Goal: Obtain resource: Download file/media

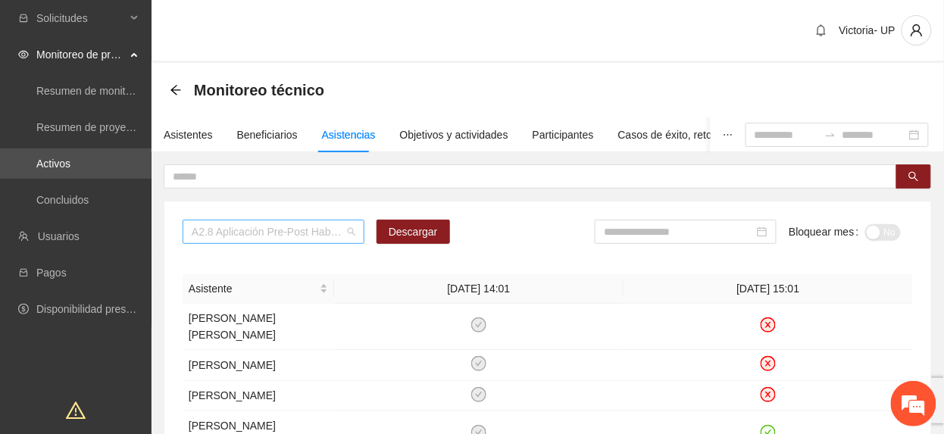
click at [327, 226] on span "A2.8 Aplicación Pre-Post Habilidades Sociales con terapeuta. Secundaria" at bounding box center [274, 232] width 164 height 23
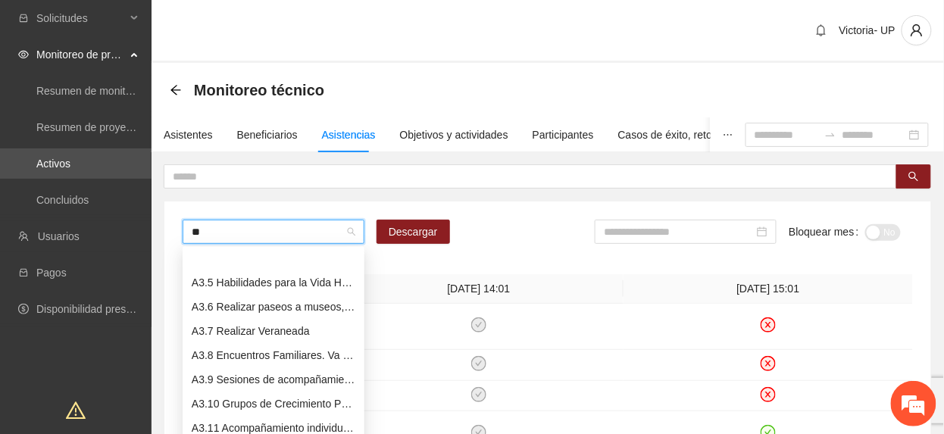
type input "***"
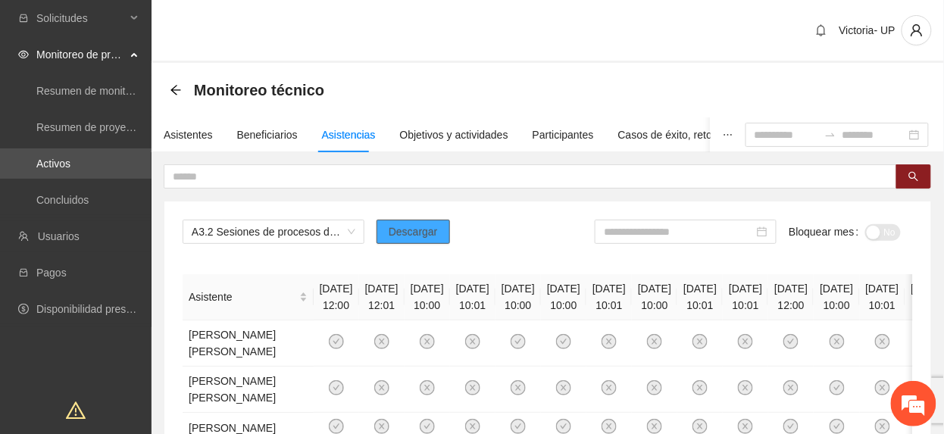
click at [383, 230] on button "Descargar" at bounding box center [414, 232] width 74 height 24
drag, startPoint x: 734, startPoint y: 238, endPoint x: 749, endPoint y: 255, distance: 22.6
click at [741, 244] on div at bounding box center [686, 232] width 182 height 24
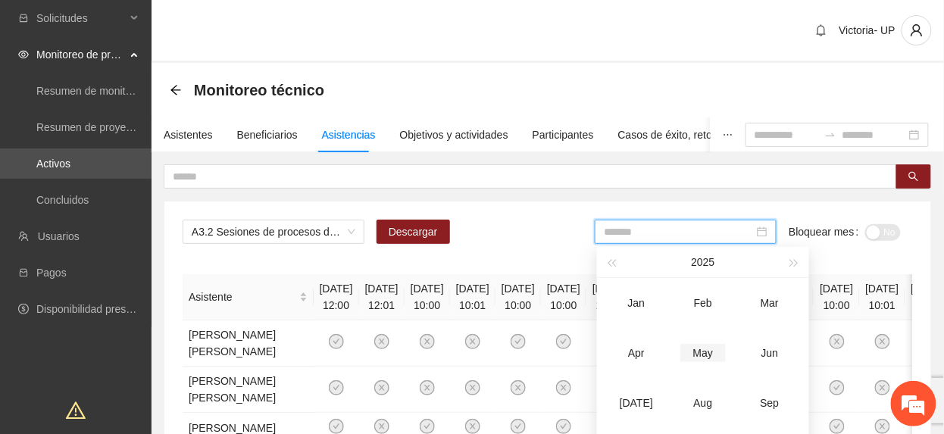
click at [706, 359] on div "May" at bounding box center [703, 353] width 45 height 18
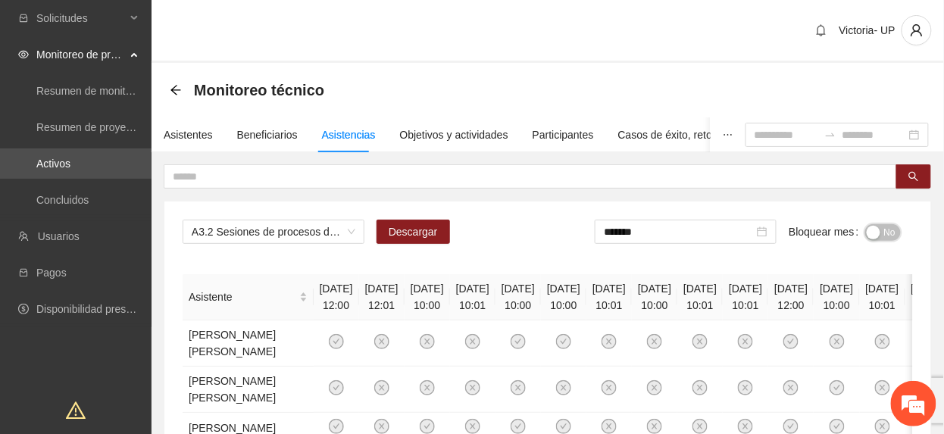
drag, startPoint x: 890, startPoint y: 229, endPoint x: 737, endPoint y: 219, distance: 152.7
click at [890, 230] on span "No" at bounding box center [890, 232] width 11 height 17
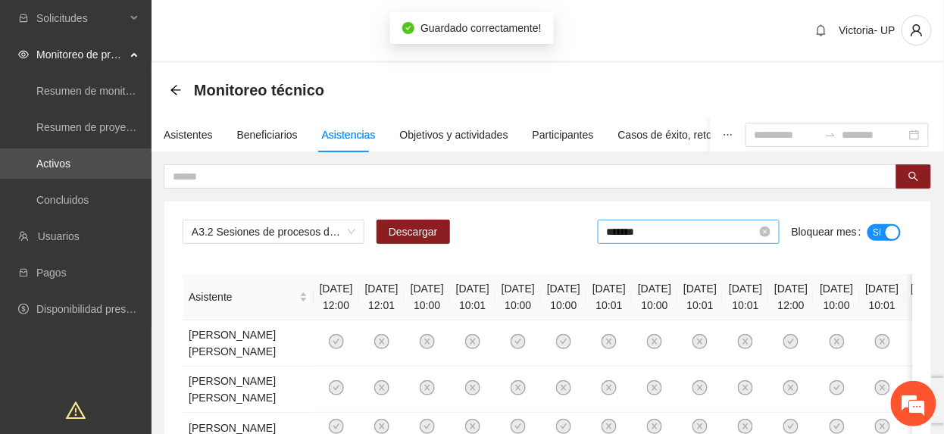
click at [694, 235] on input "*******" at bounding box center [682, 232] width 150 height 17
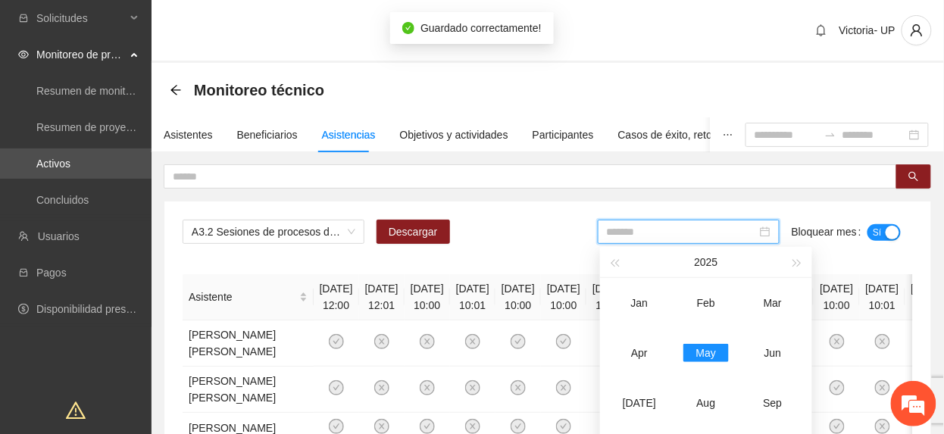
drag, startPoint x: 769, startPoint y: 353, endPoint x: 796, endPoint y: 315, distance: 46.7
click at [768, 352] on div "Jun" at bounding box center [772, 353] width 45 height 18
type input "*******"
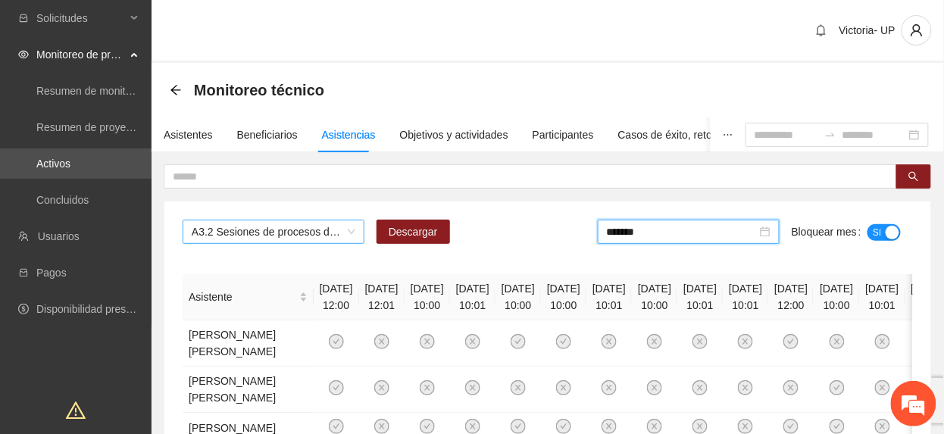
click at [285, 236] on span "A3.2 Sesiones de procesos de grupo para facilitar la educación abierta" at bounding box center [274, 232] width 164 height 23
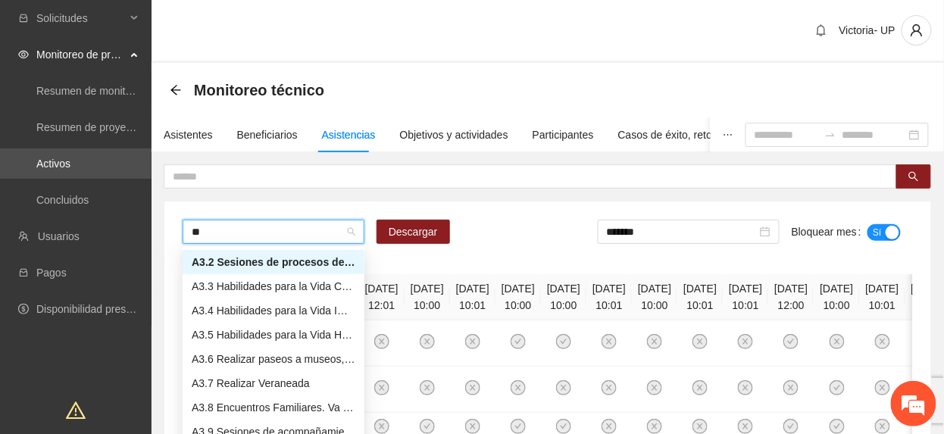
scroll to position [24, 0]
type input "***"
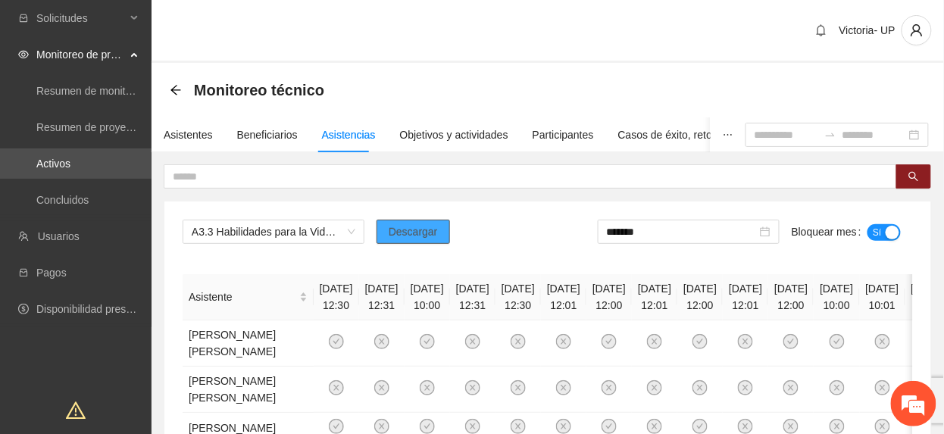
click at [400, 243] on button "Descargar" at bounding box center [414, 232] width 74 height 24
drag, startPoint x: 368, startPoint y: 265, endPoint x: 390, endPoint y: 256, distance: 22.8
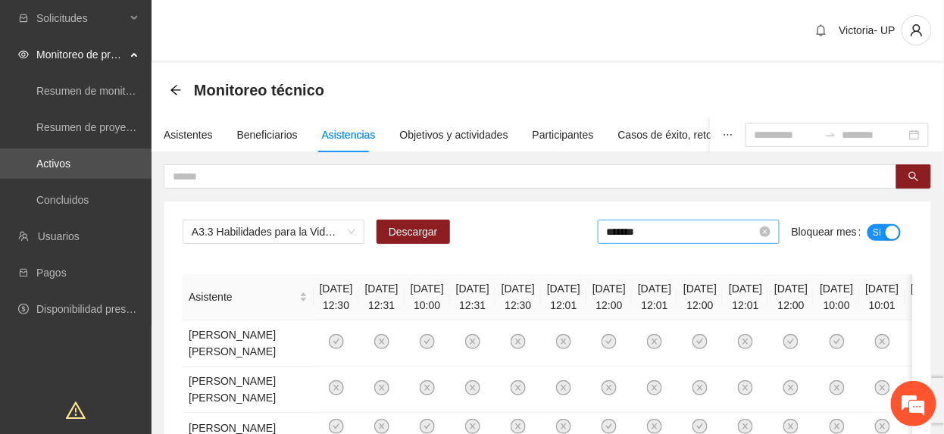
click at [750, 232] on input "*******" at bounding box center [682, 232] width 150 height 17
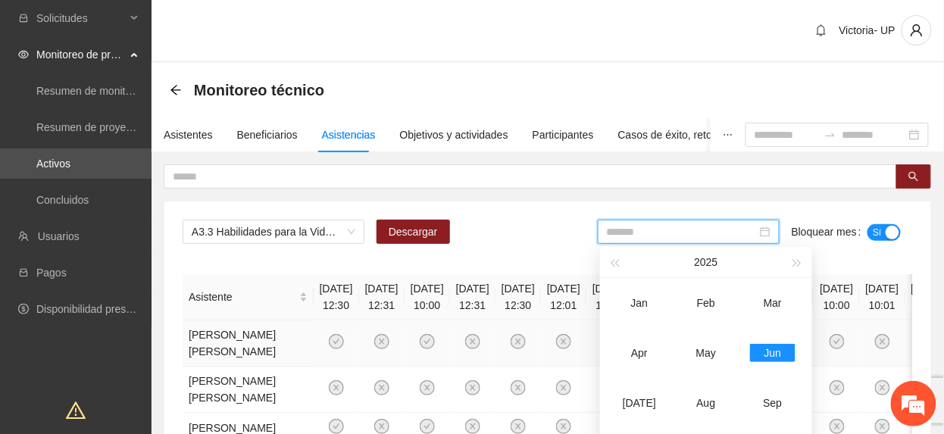
click at [725, 346] on div "May" at bounding box center [706, 353] width 45 height 18
type input "*******"
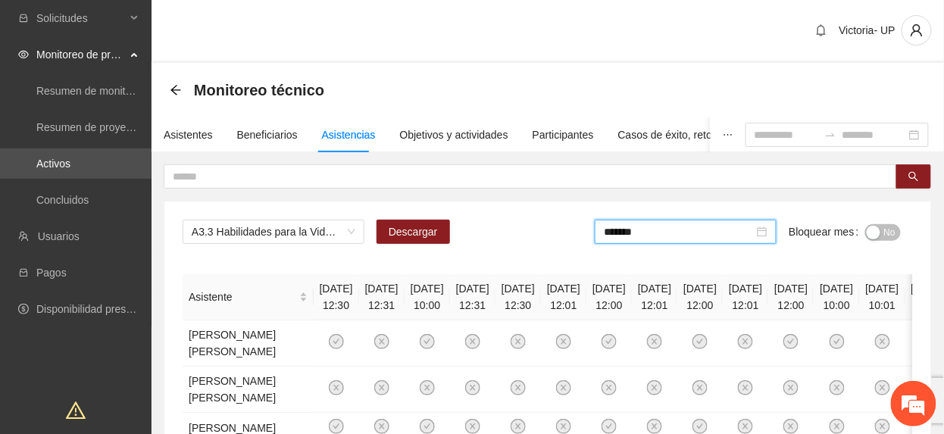
click at [875, 236] on div "button" at bounding box center [874, 233] width 14 height 14
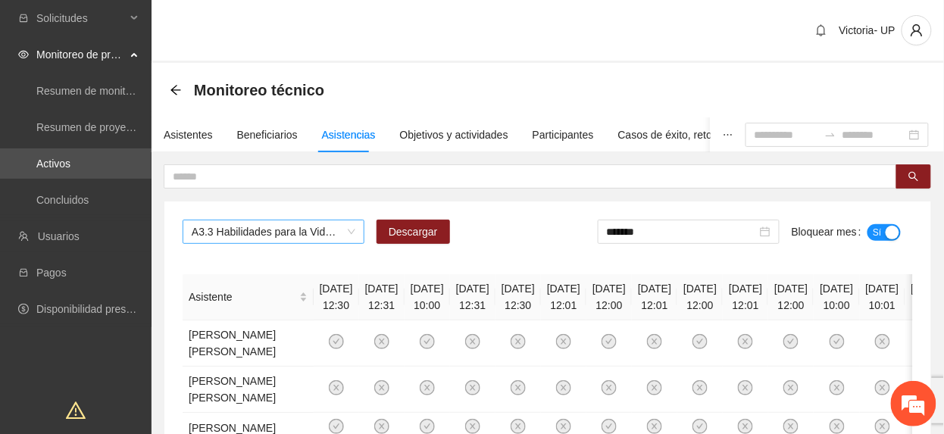
click at [279, 226] on span "A3.3 Habilidades para la Vida Cocina" at bounding box center [274, 232] width 164 height 23
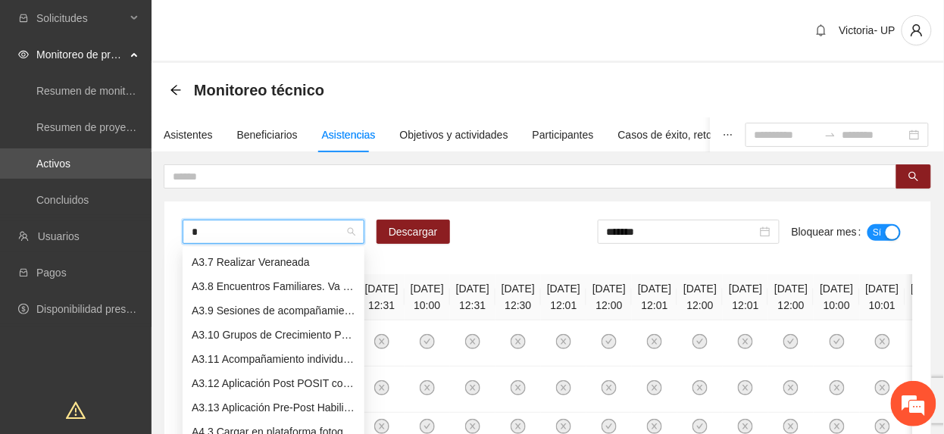
scroll to position [121, 0]
type input "***"
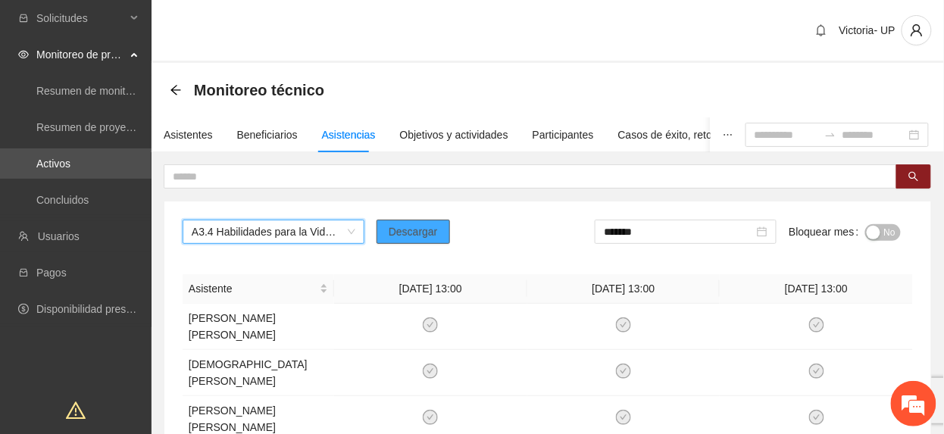
click at [412, 235] on span "Descargar" at bounding box center [413, 232] width 49 height 17
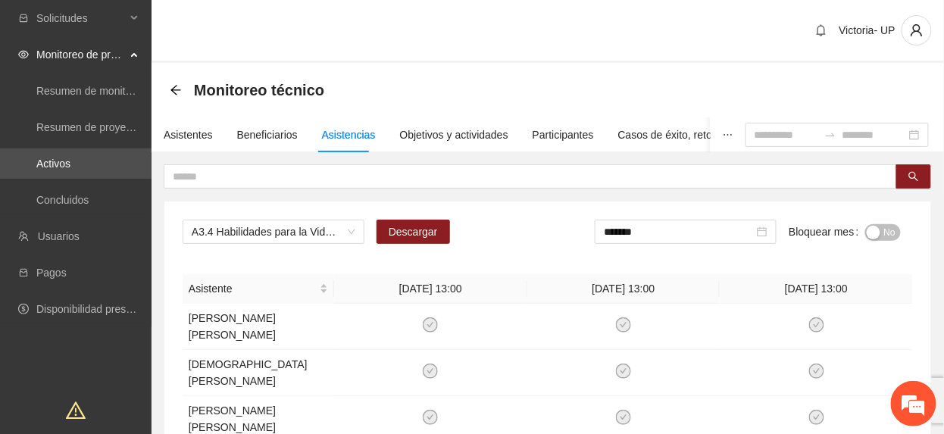
drag, startPoint x: 259, startPoint y: 277, endPoint x: 456, endPoint y: 244, distance: 199.1
click at [896, 220] on div "No" at bounding box center [884, 232] width 36 height 24
drag, startPoint x: 888, startPoint y: 228, endPoint x: 856, endPoint y: 232, distance: 32.1
click at [887, 228] on span "No" at bounding box center [890, 232] width 11 height 17
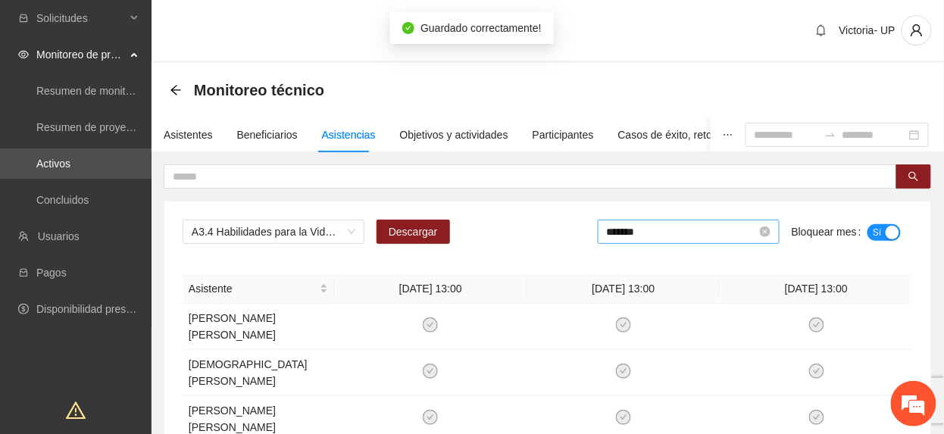
click at [644, 231] on input "*******" at bounding box center [682, 232] width 150 height 17
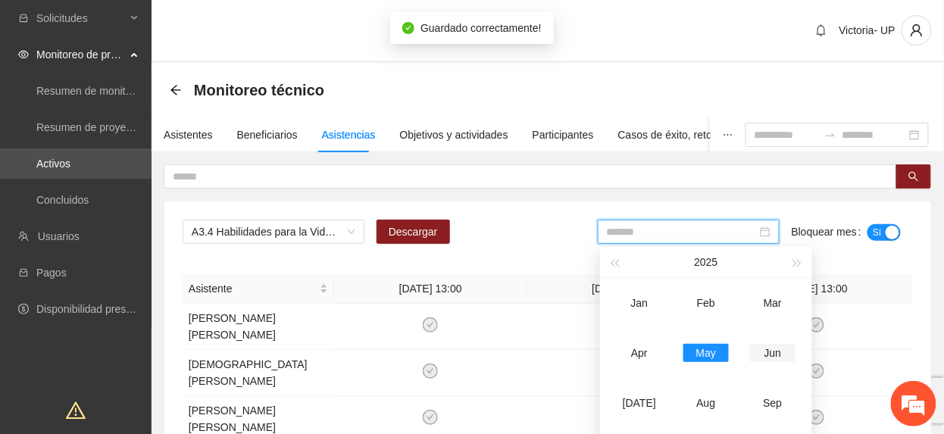
click at [761, 346] on div "Jun" at bounding box center [772, 353] width 45 height 18
type input "*******"
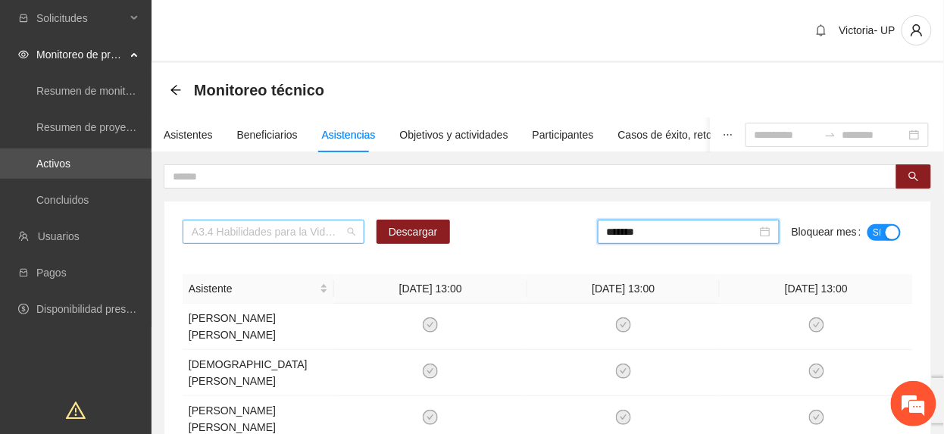
click at [292, 234] on span "A3.4 Habilidades para la Vida ICATECH" at bounding box center [274, 232] width 164 height 23
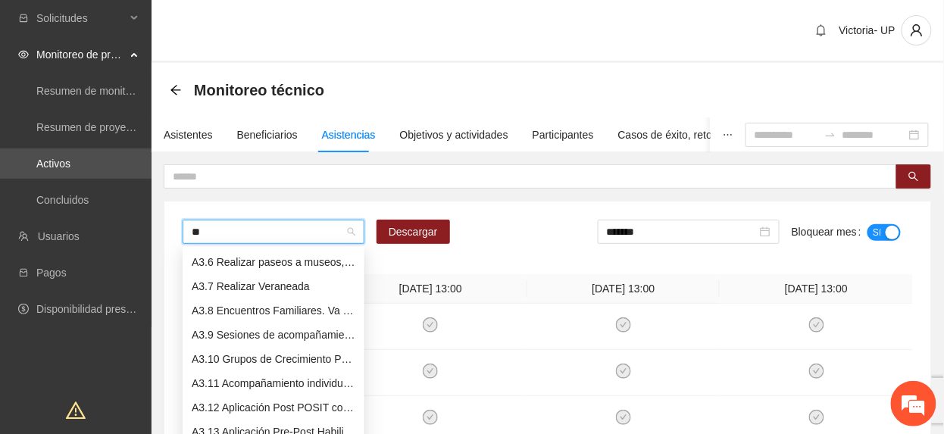
scroll to position [73, 0]
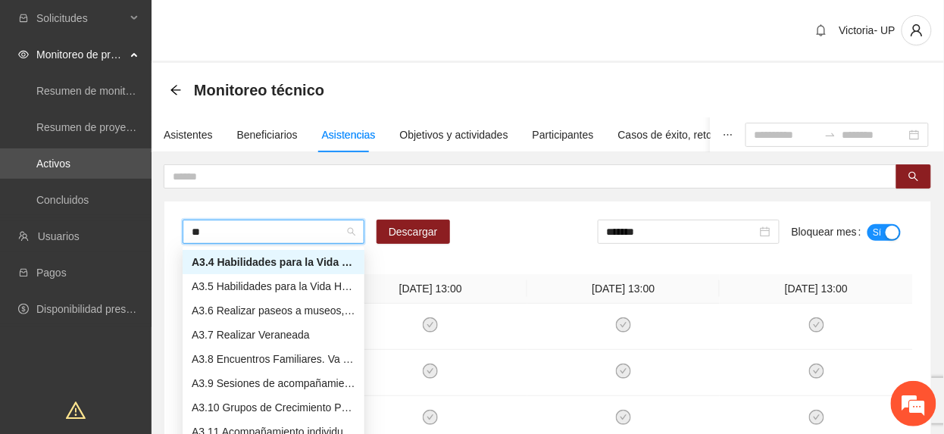
type input "***"
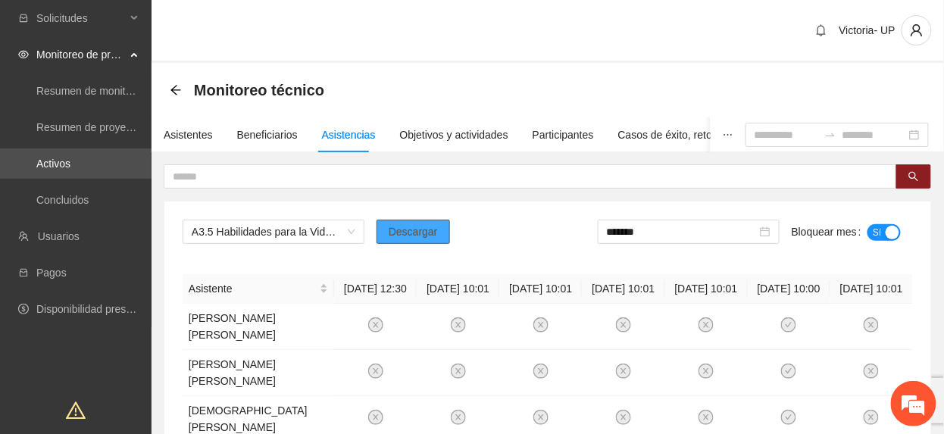
click at [423, 238] on span "Descargar" at bounding box center [413, 232] width 49 height 17
click at [387, 234] on button "Descargar" at bounding box center [414, 232] width 74 height 24
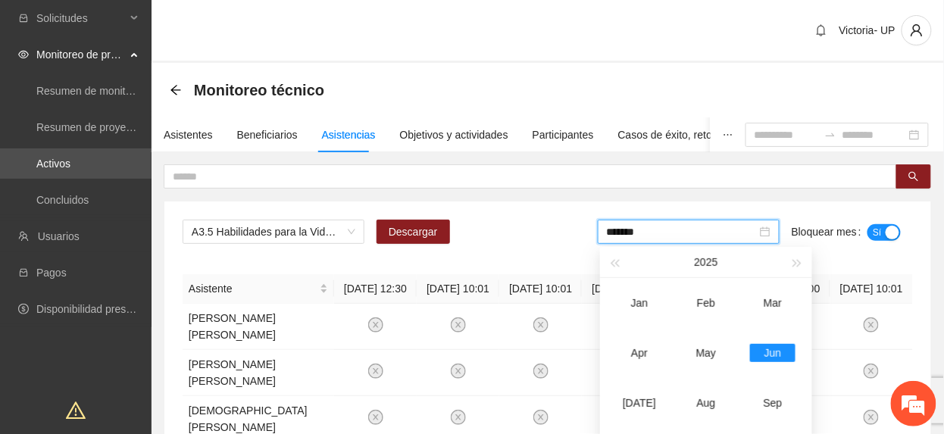
drag, startPoint x: 647, startPoint y: 237, endPoint x: 659, endPoint y: 268, distance: 33.4
click at [646, 237] on input "*******" at bounding box center [682, 232] width 150 height 17
click at [704, 356] on div "May" at bounding box center [706, 353] width 45 height 18
type input "*******"
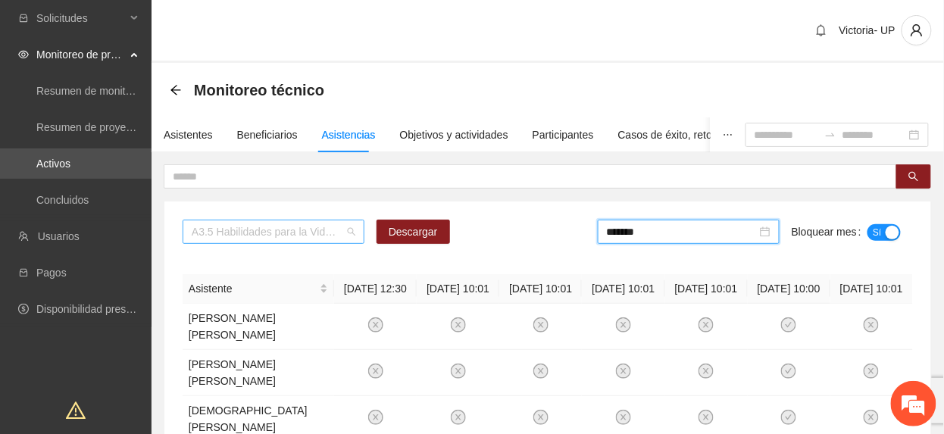
click at [270, 236] on span "A3.5 Habilidades para la Vida Huertos" at bounding box center [274, 232] width 164 height 23
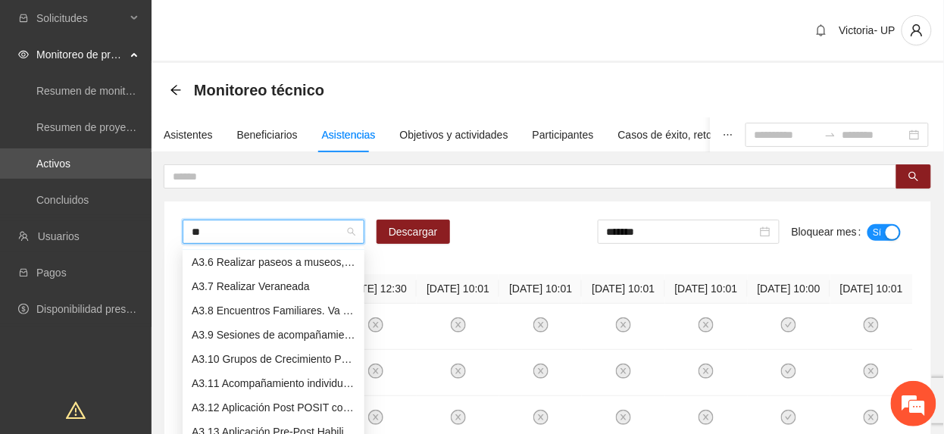
scroll to position [97, 0]
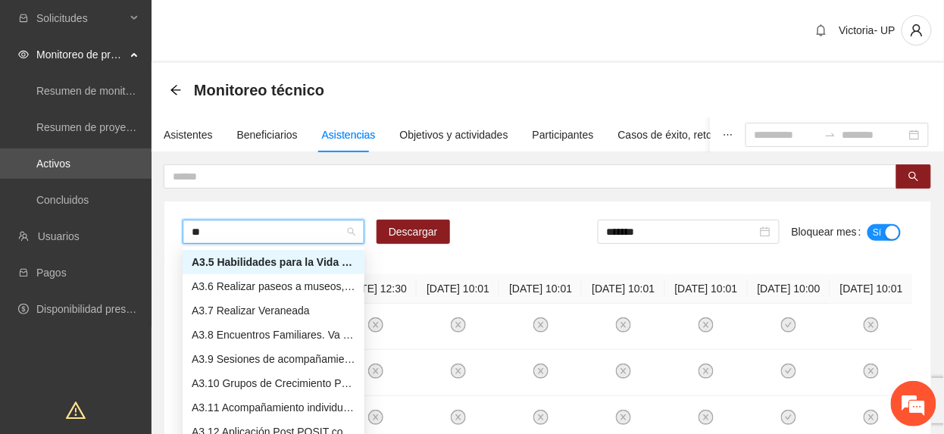
type input "***"
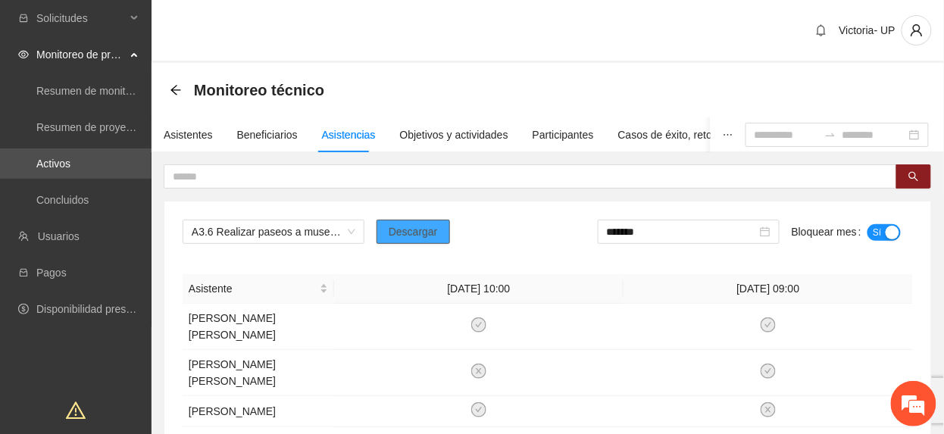
click at [424, 225] on span "Descargar" at bounding box center [413, 232] width 49 height 17
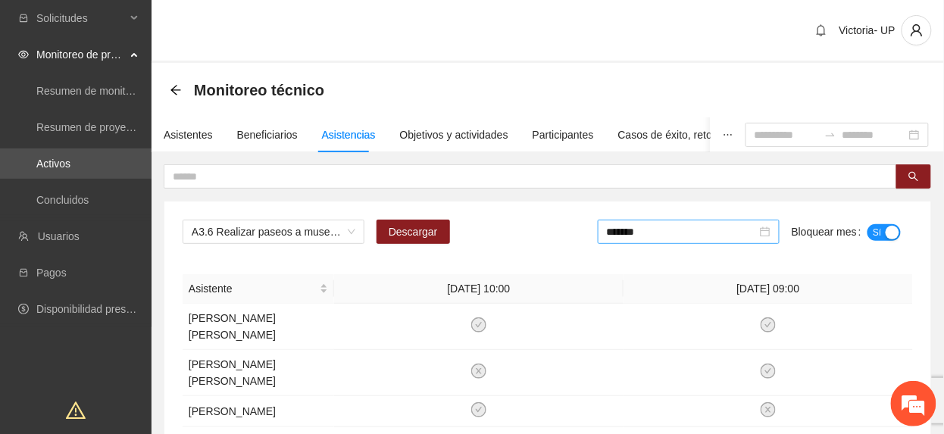
click at [731, 241] on div "*******" at bounding box center [689, 232] width 182 height 24
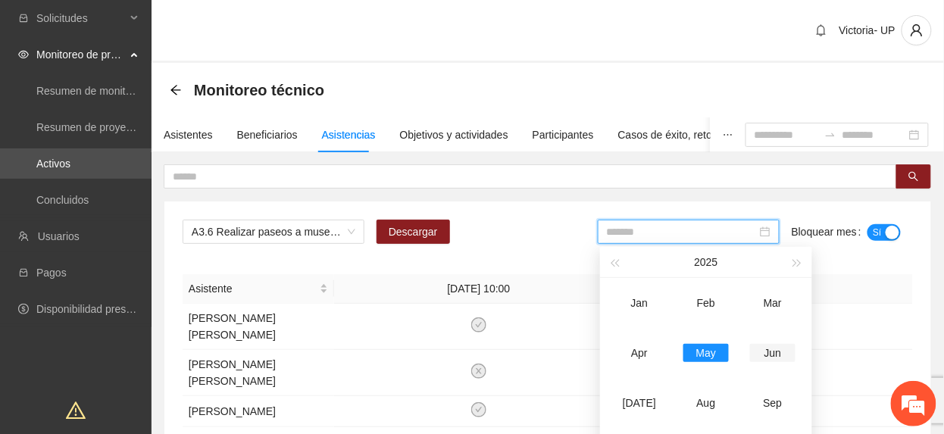
click at [776, 352] on div "Jun" at bounding box center [772, 353] width 45 height 18
type input "*******"
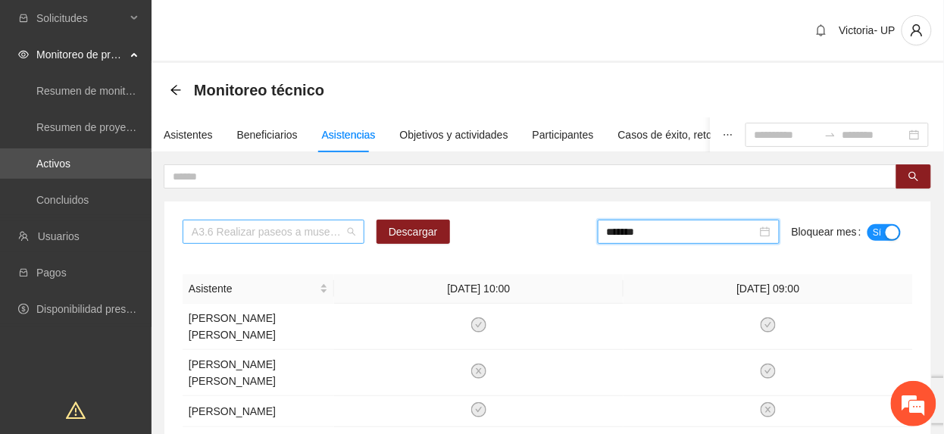
click at [210, 233] on span "A3.6 Realizar paseos a museos, cine y lugares de interés. Va de Nuez" at bounding box center [274, 232] width 164 height 23
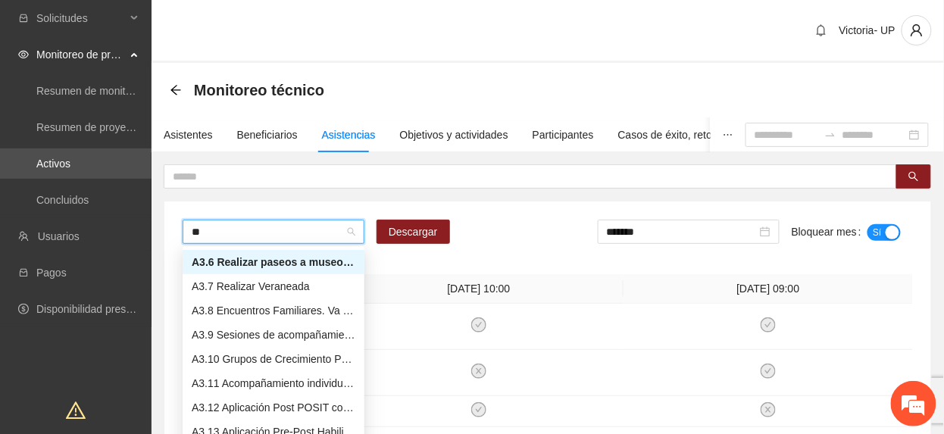
scroll to position [121, 0]
type input "***"
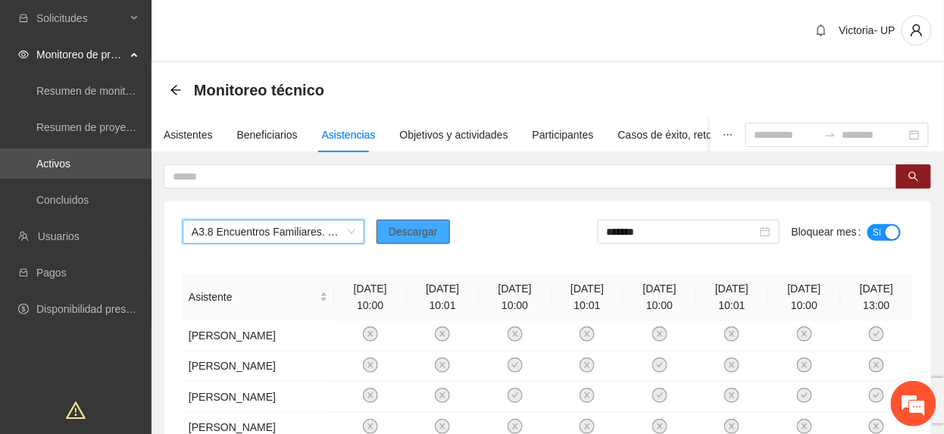
click at [422, 243] on button "Descargar" at bounding box center [414, 232] width 74 height 24
click at [258, 243] on span "A3.8 Encuentros Familiares. Va de nuez" at bounding box center [274, 232] width 164 height 23
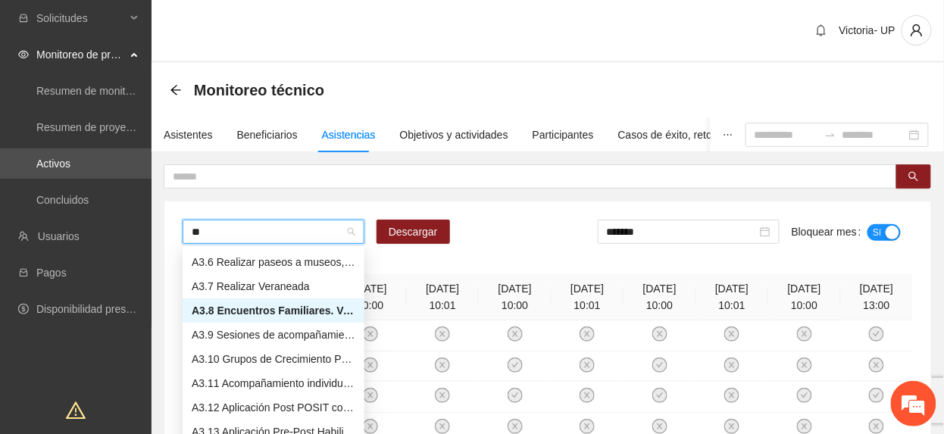
scroll to position [121, 0]
type input "***"
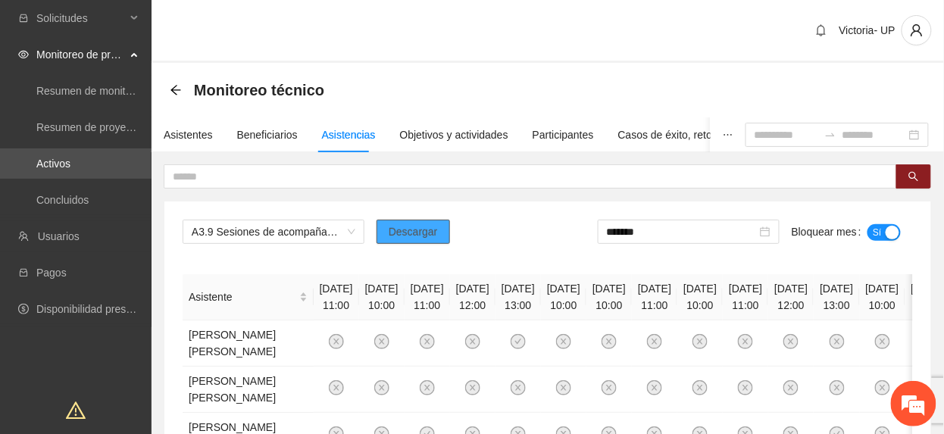
click at [392, 223] on button "Descargar" at bounding box center [414, 232] width 74 height 24
drag, startPoint x: 292, startPoint y: 171, endPoint x: 286, endPoint y: 147, distance: 24.3
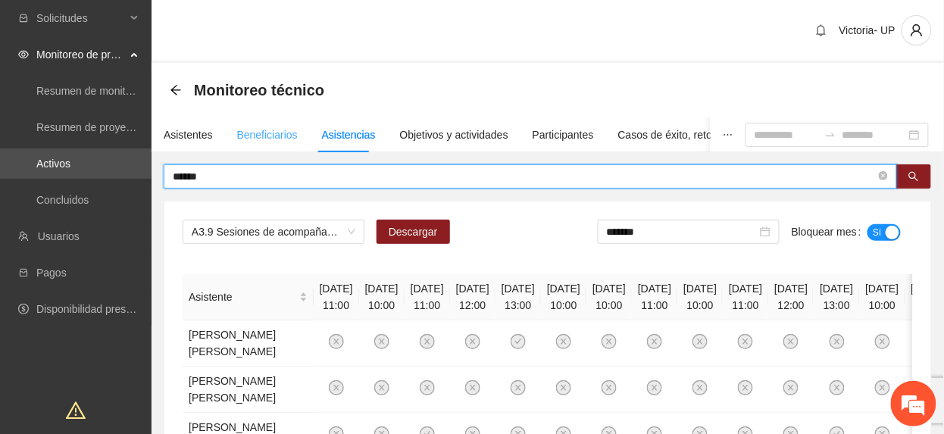
type input "******"
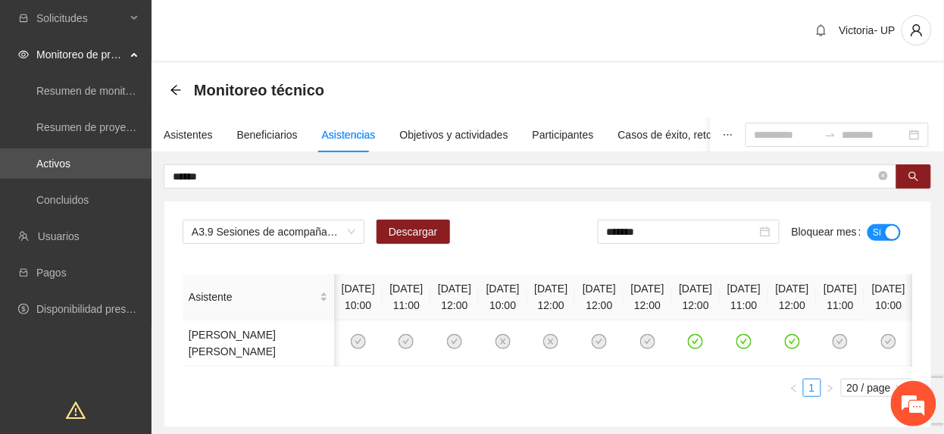
scroll to position [0, 125]
click at [672, 359] on td at bounding box center [696, 344] width 49 height 46
click at [690, 349] on icon "check-circle" at bounding box center [696, 342] width 13 height 13
click at [737, 349] on icon "check-circle" at bounding box center [744, 341] width 15 height 15
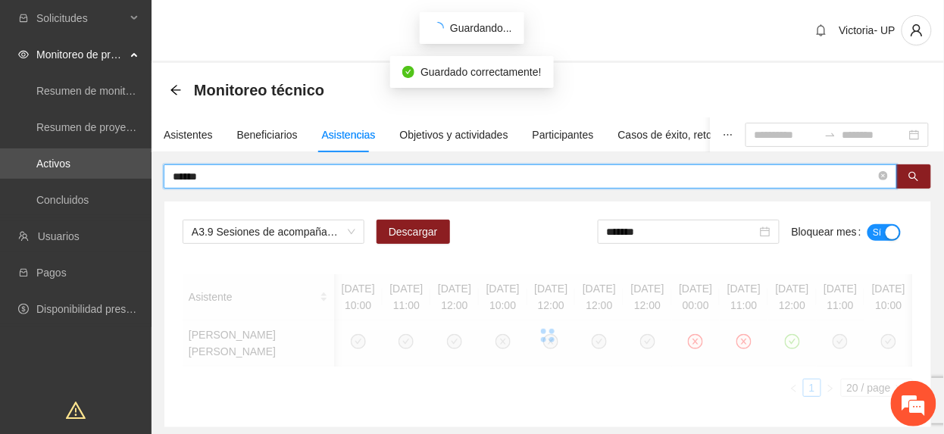
drag, startPoint x: 283, startPoint y: 165, endPoint x: -5, endPoint y: 162, distance: 288.8
click at [0, 162] on html "Solicitudes Monitoreo de proyectos Resumen de monitoreo Resumen de proyectos ap…" at bounding box center [472, 217] width 944 height 434
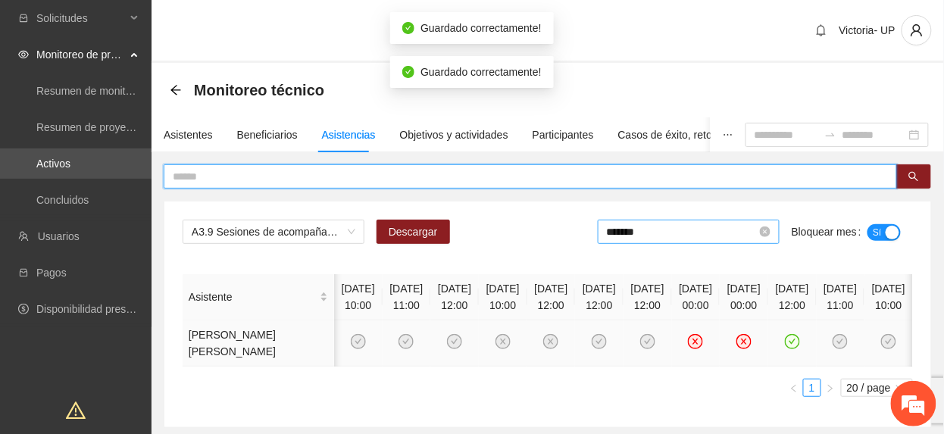
click at [714, 227] on input "*******" at bounding box center [682, 232] width 150 height 17
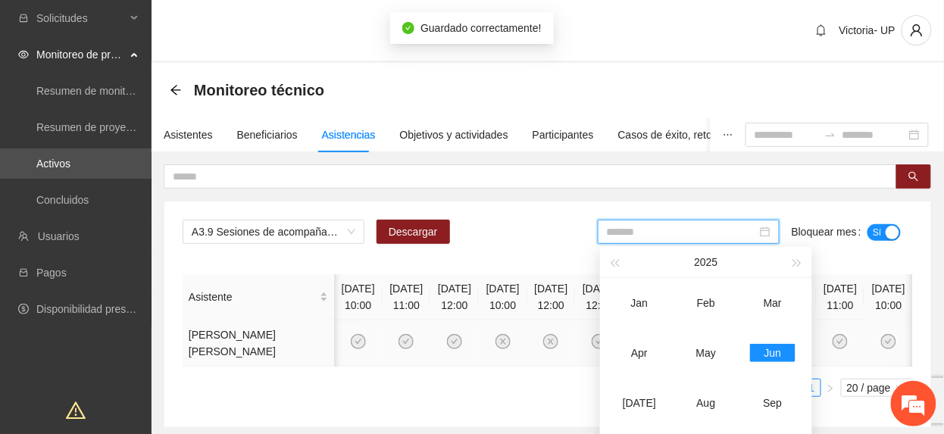
drag, startPoint x: 711, startPoint y: 353, endPoint x: 894, endPoint y: 244, distance: 213.4
click at [744, 338] on tr "Apr May Jun" at bounding box center [706, 353] width 200 height 50
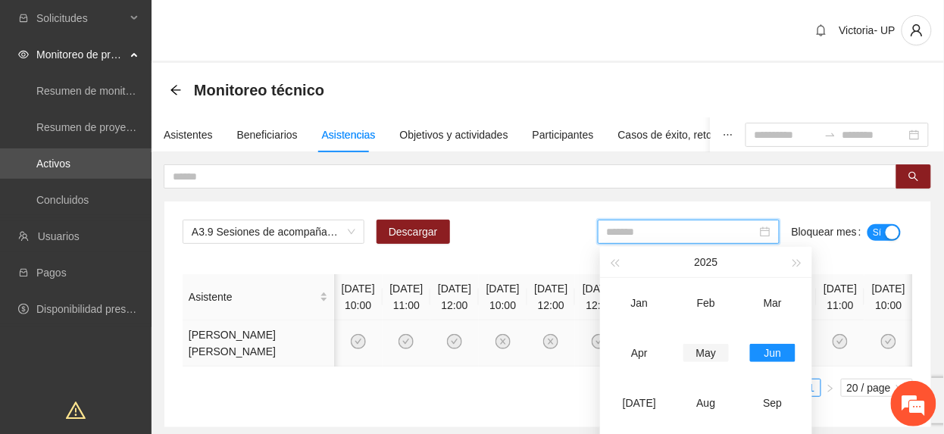
click at [706, 364] on td "May" at bounding box center [706, 353] width 67 height 50
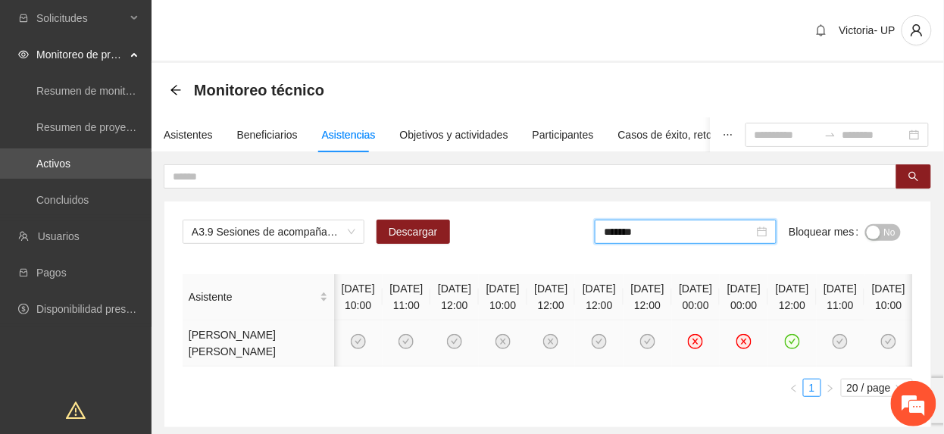
click at [896, 227] on button "No" at bounding box center [884, 232] width 36 height 17
drag, startPoint x: 694, startPoint y: 235, endPoint x: 697, endPoint y: 290, distance: 54.7
click at [692, 237] on input "*******" at bounding box center [682, 232] width 150 height 17
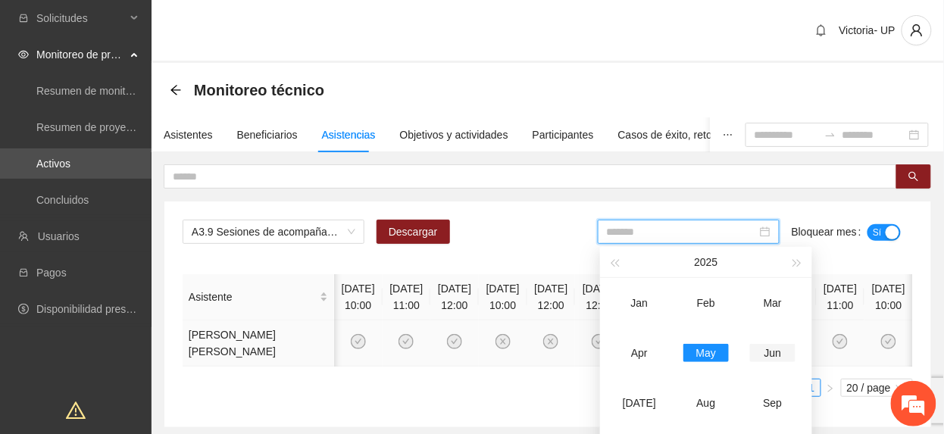
click at [769, 352] on div "Jun" at bounding box center [772, 353] width 45 height 18
type input "*******"
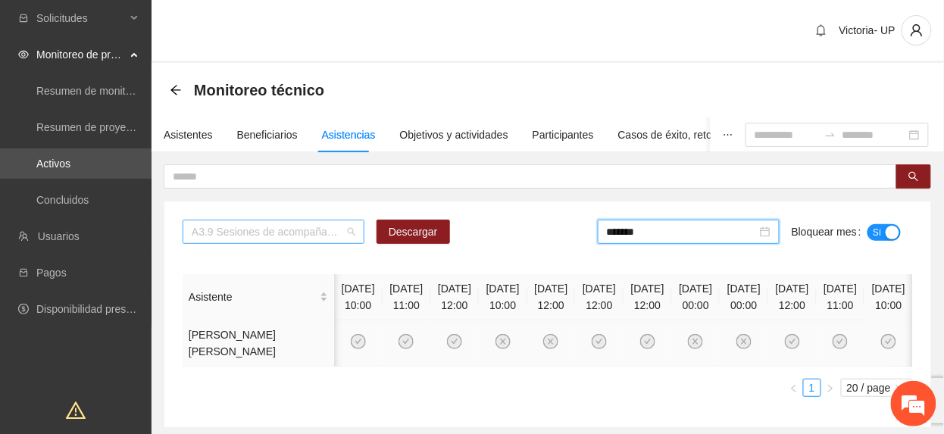
click at [264, 241] on span "A3.9 Sesiones de acompañamiento psicológico. Va de nuez" at bounding box center [274, 232] width 164 height 23
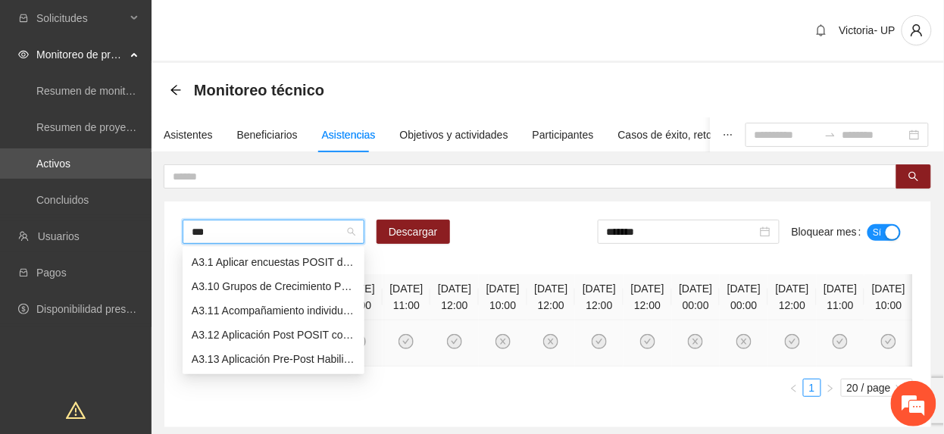
scroll to position [0, 0]
type input "****"
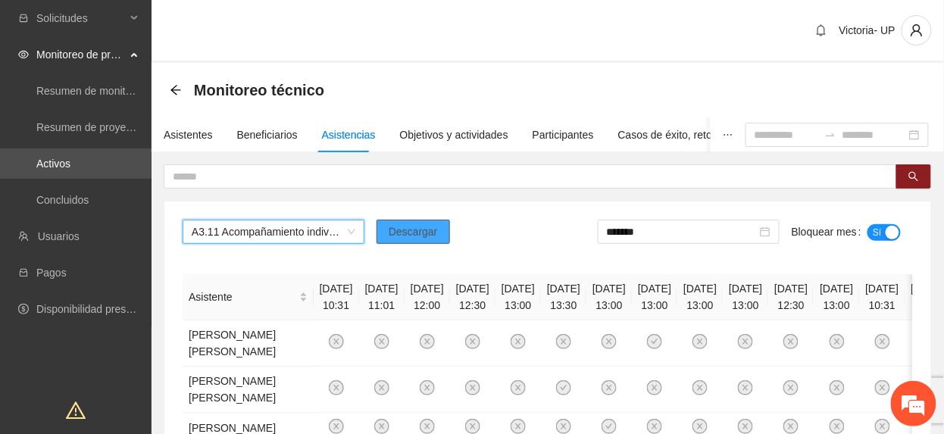
click at [392, 226] on span "Descargar" at bounding box center [413, 232] width 49 height 17
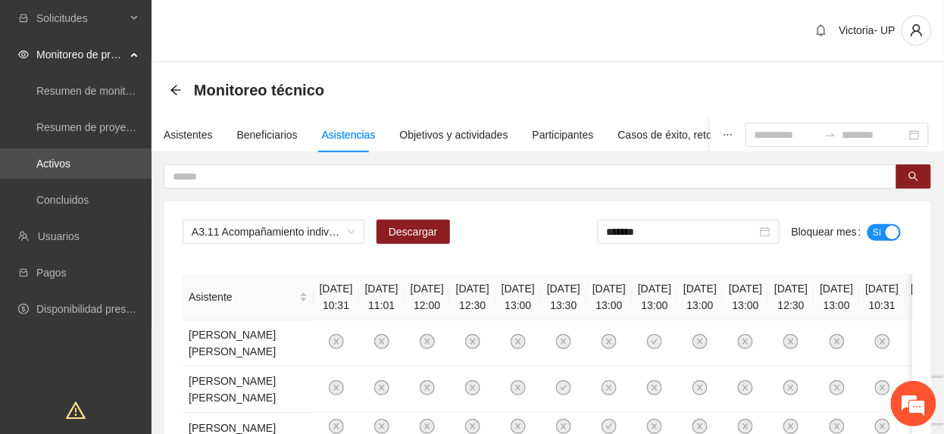
drag, startPoint x: 227, startPoint y: 265, endPoint x: 240, endPoint y: 265, distance: 12.9
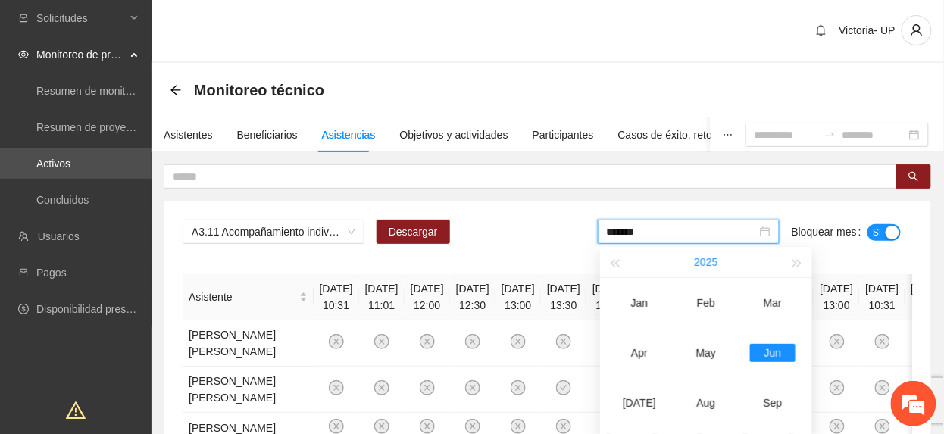
drag, startPoint x: 716, startPoint y: 230, endPoint x: 711, endPoint y: 255, distance: 24.7
click at [711, 237] on input "*******" at bounding box center [682, 232] width 150 height 17
click at [708, 356] on div "May" at bounding box center [706, 353] width 45 height 18
type input "*******"
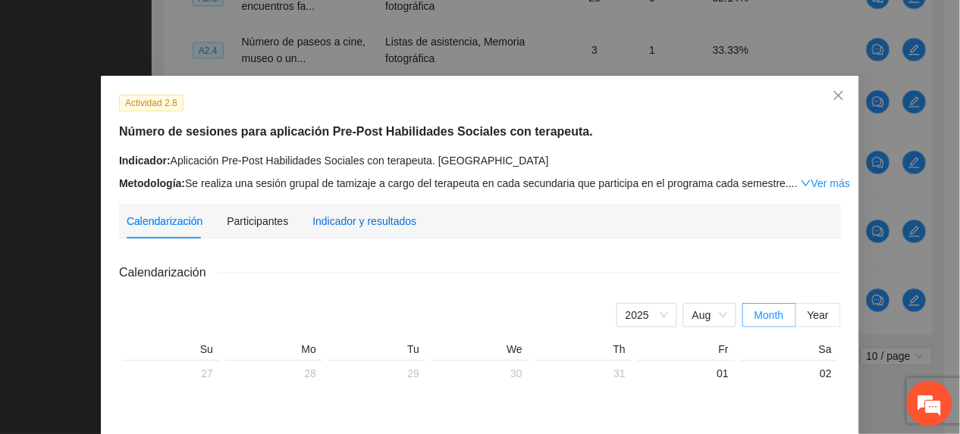
click at [350, 213] on div "Indicador y resultados" at bounding box center [364, 221] width 104 height 17
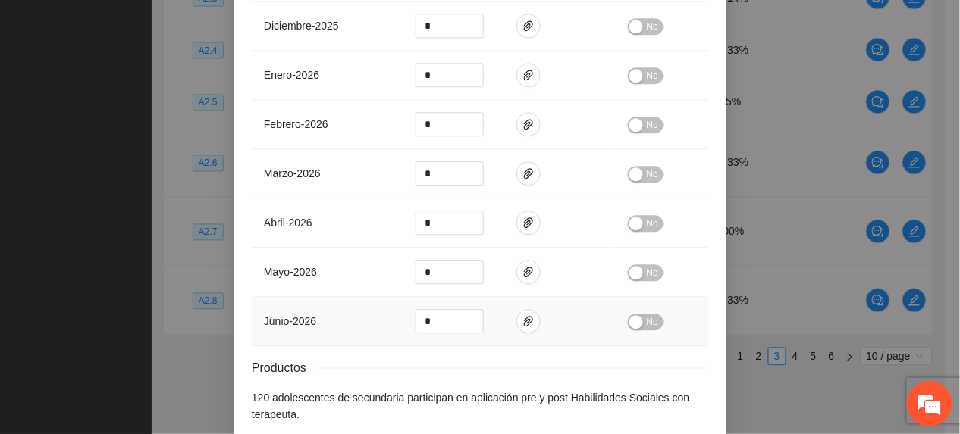
scroll to position [989, 0]
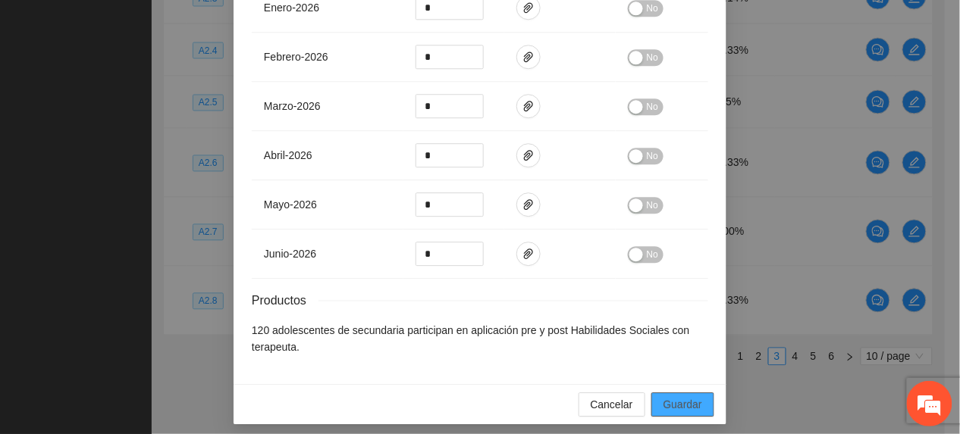
click at [653, 398] on button "Guardar" at bounding box center [682, 405] width 63 height 24
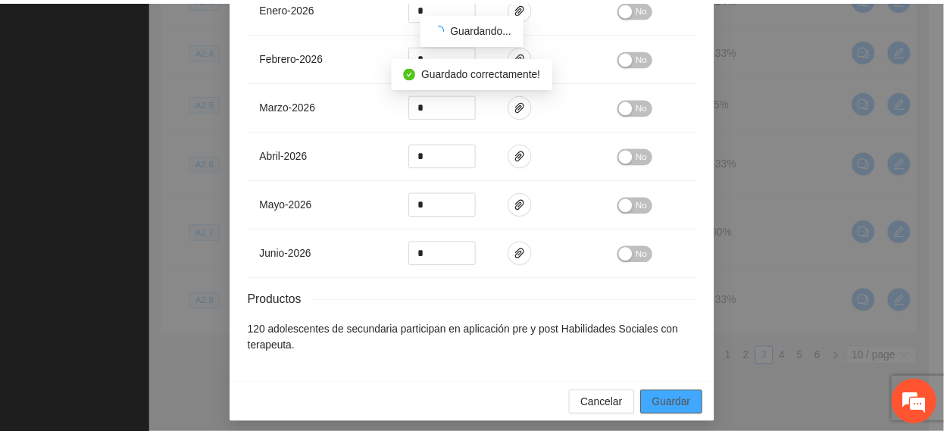
scroll to position [913, 0]
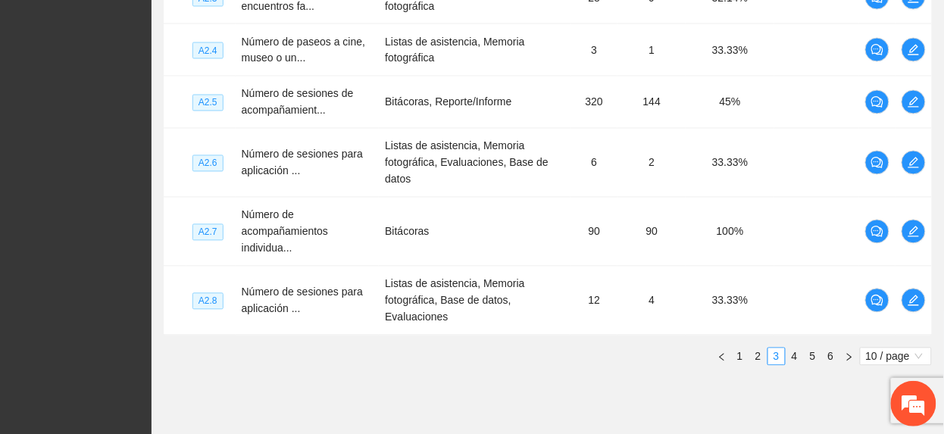
click at [792, 361] on link "4" at bounding box center [795, 357] width 17 height 17
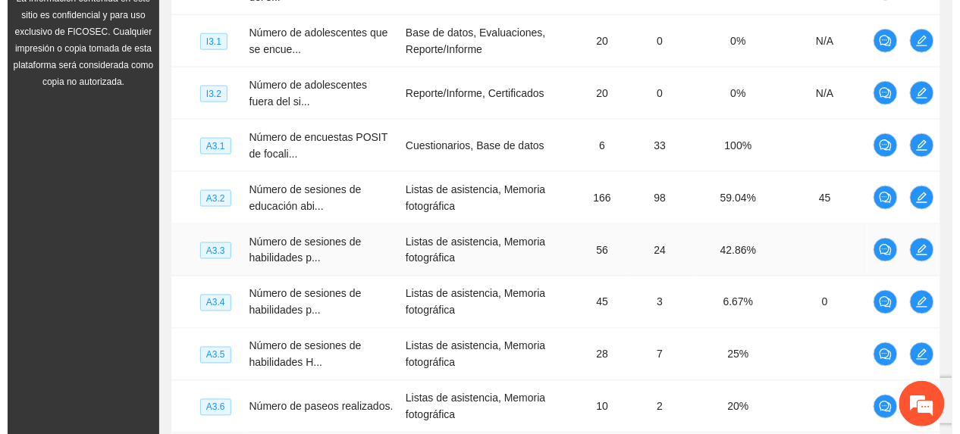
scroll to position [449, 0]
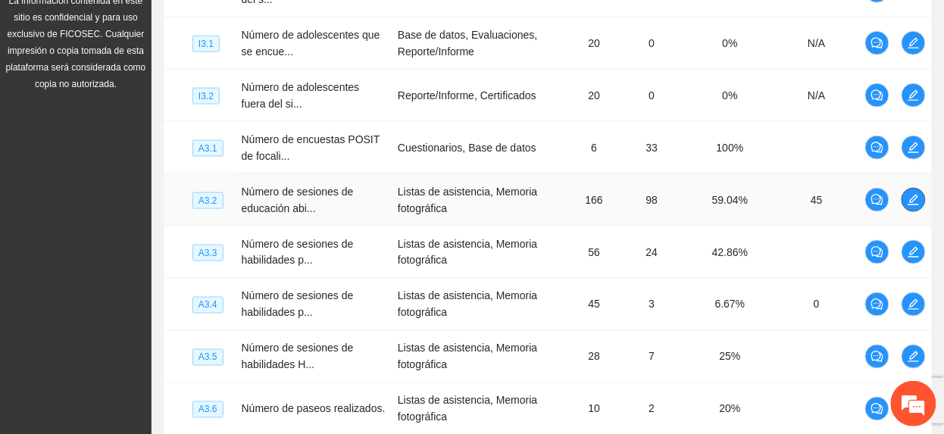
click at [908, 204] on icon "edit" at bounding box center [914, 200] width 12 height 12
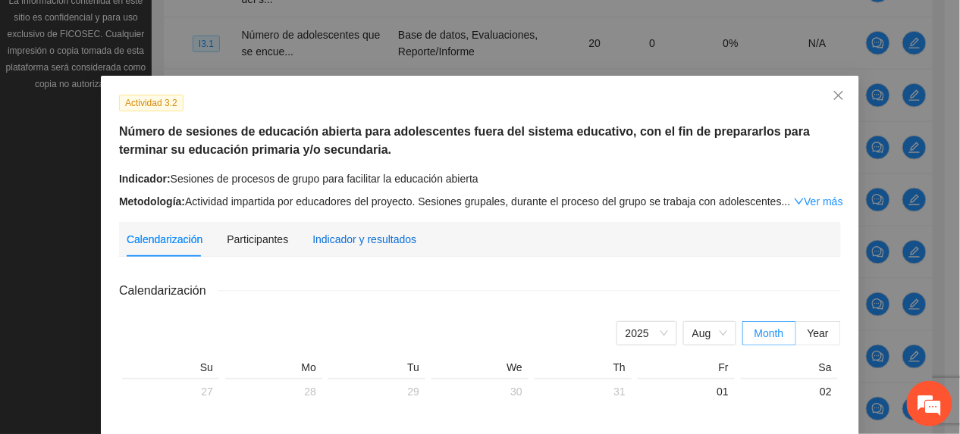
click at [358, 237] on div "Indicador y resultados" at bounding box center [364, 239] width 104 height 17
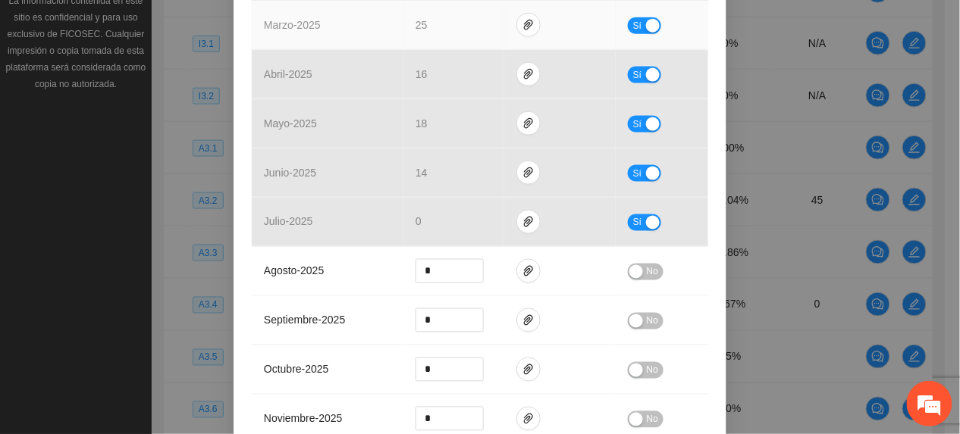
scroll to position [505, 0]
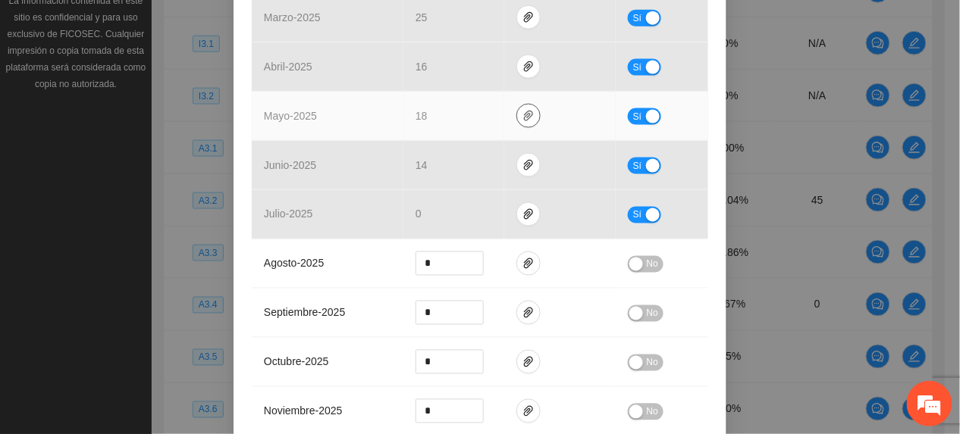
click at [522, 114] on icon "paper-clip" at bounding box center [528, 116] width 12 height 12
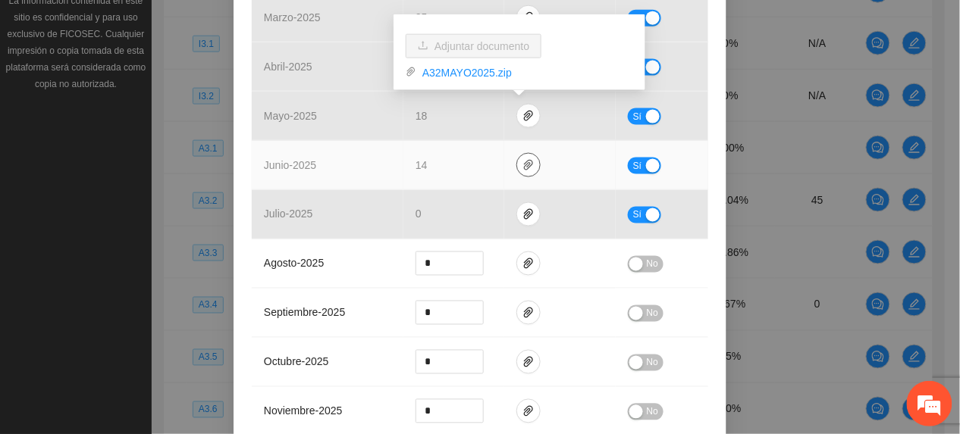
click at [522, 171] on icon "paper-clip" at bounding box center [528, 165] width 12 height 12
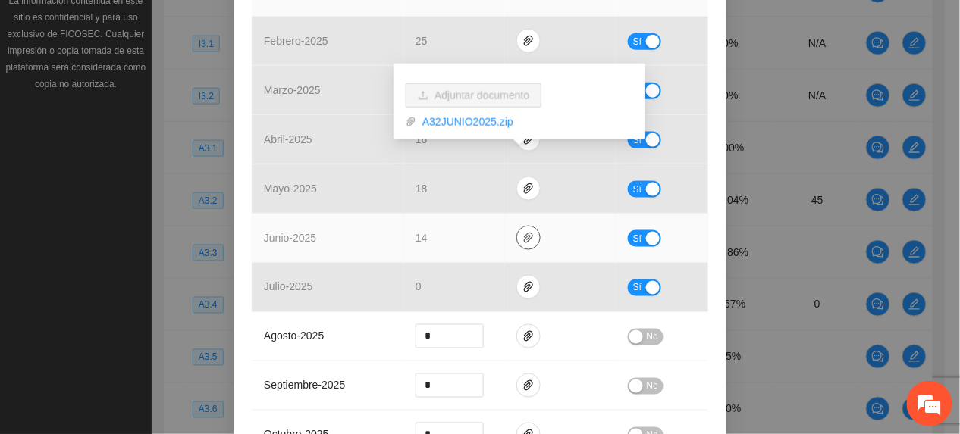
scroll to position [0, 0]
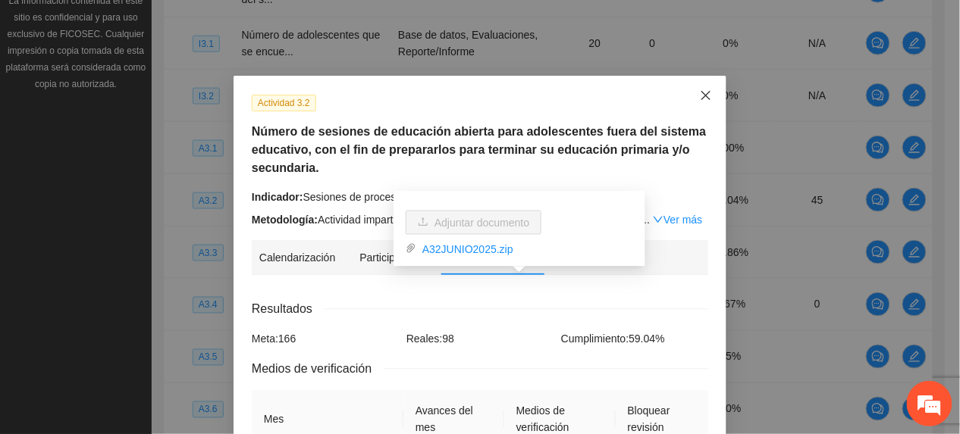
click at [701, 98] on icon "close" at bounding box center [705, 95] width 9 height 9
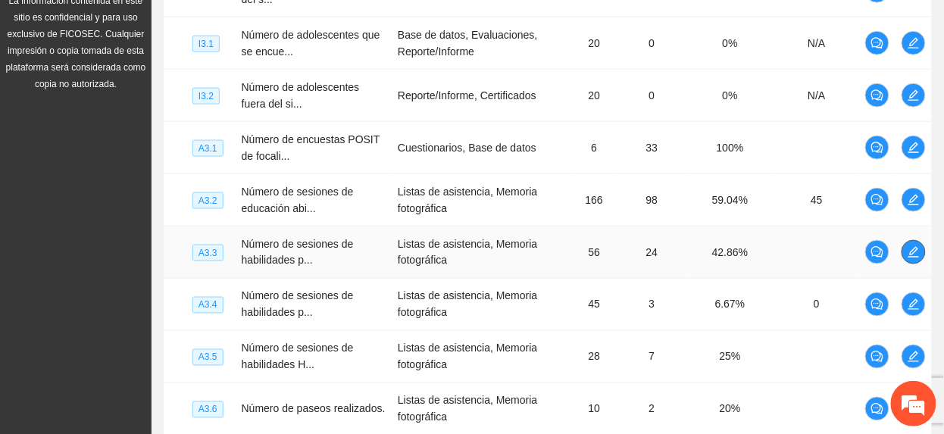
click at [910, 255] on icon "edit" at bounding box center [914, 252] width 12 height 12
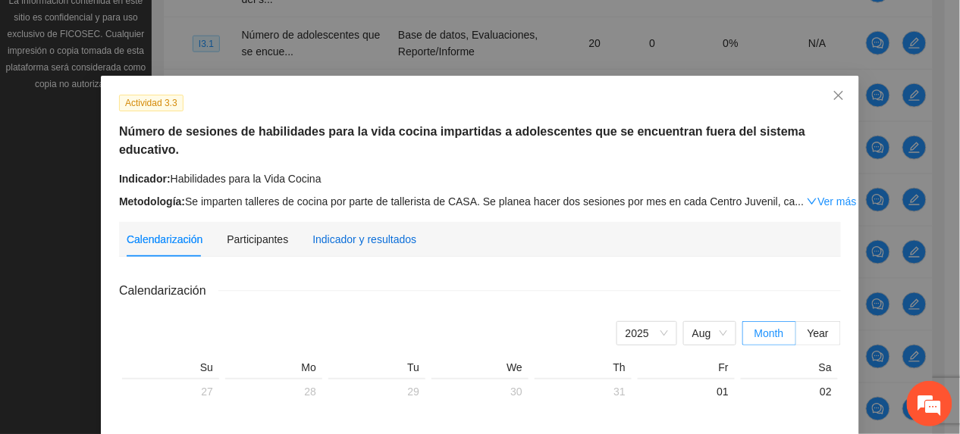
click at [384, 231] on div "Indicador y resultados" at bounding box center [364, 239] width 104 height 17
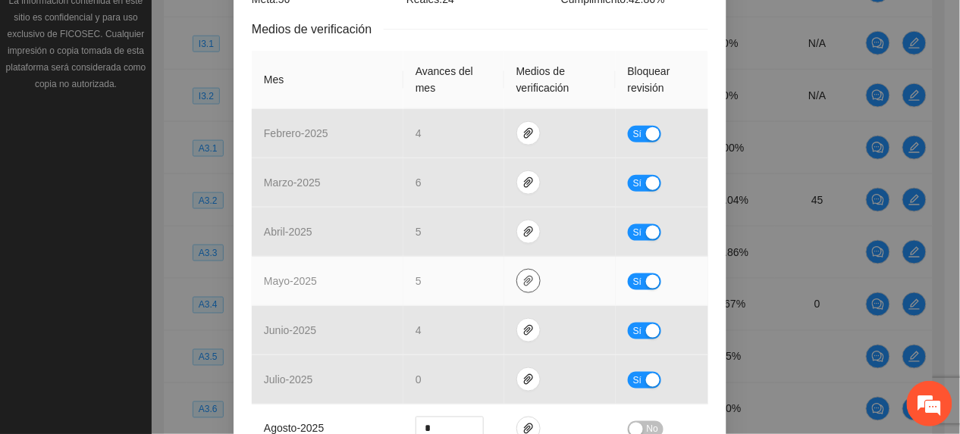
scroll to position [404, 0]
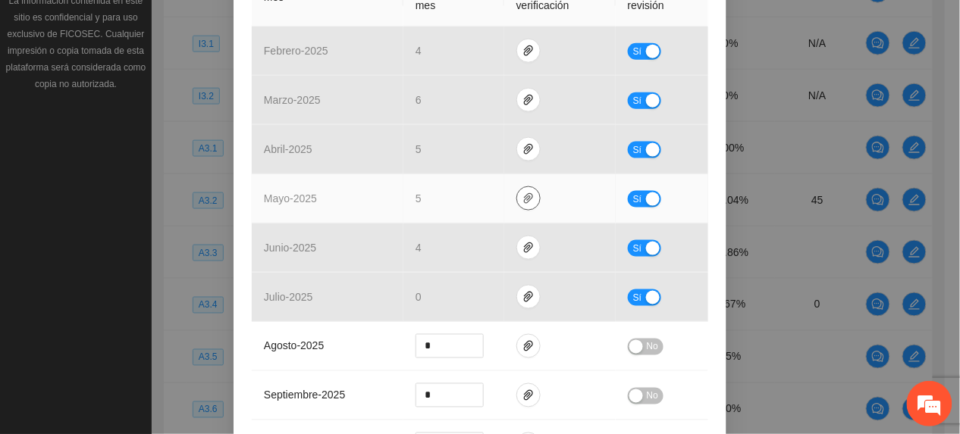
click at [524, 198] on icon "paper-clip" at bounding box center [528, 198] width 9 height 11
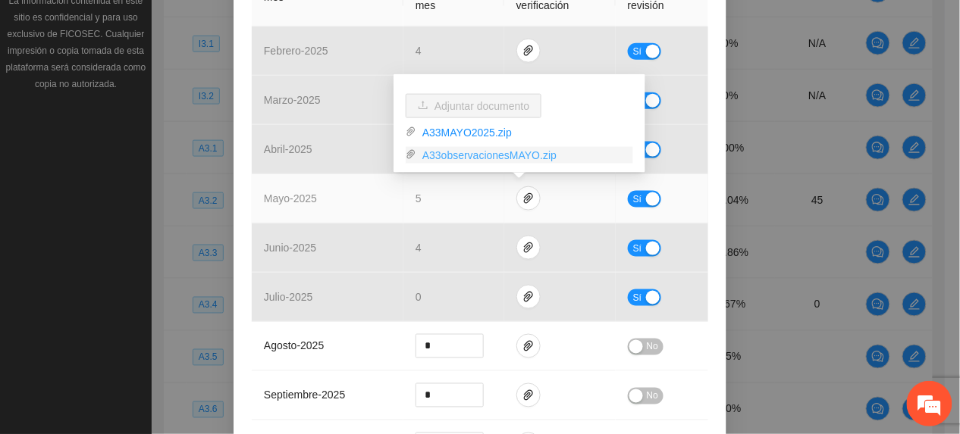
click at [482, 156] on link "A33observacionesMAYO.zip" at bounding box center [524, 155] width 217 height 17
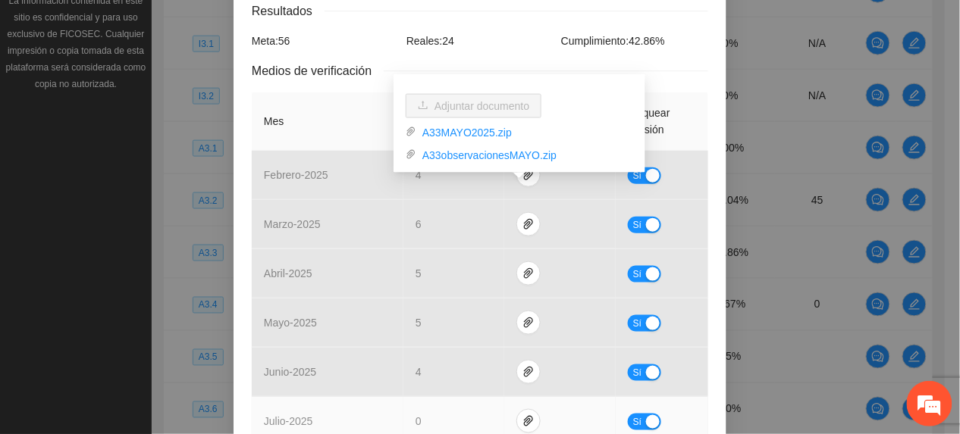
scroll to position [0, 0]
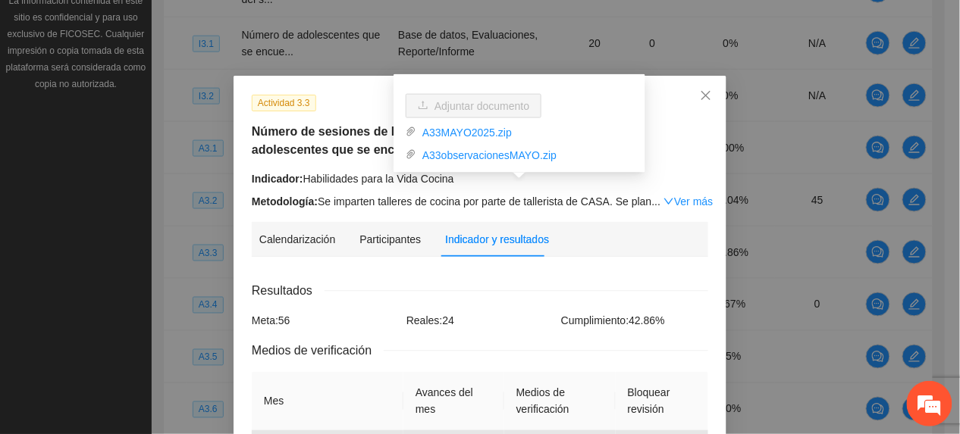
drag, startPoint x: 365, startPoint y: 158, endPoint x: 453, endPoint y: 168, distance: 87.8
click at [364, 159] on div "Actividad 3.3 Número de sesiones de habilidades para la vida cocina impartidas …" at bounding box center [480, 152] width 468 height 116
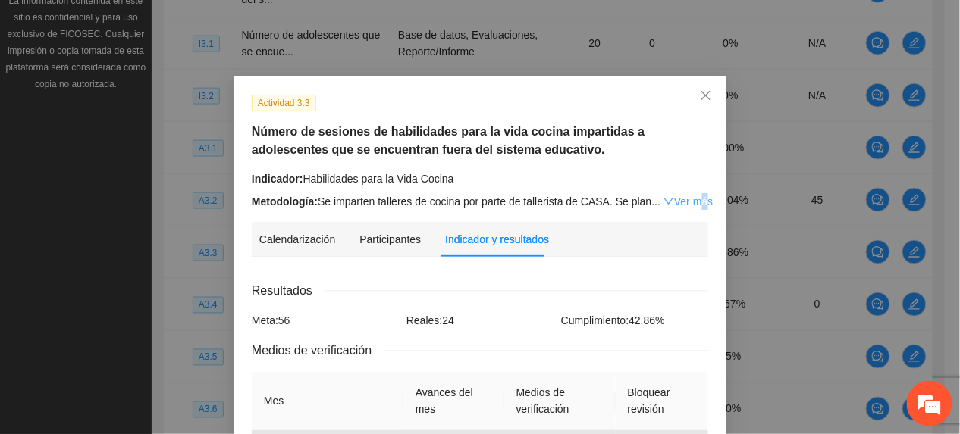
click at [684, 194] on div "Indicador: Habilidades para la Vida Cocina Metodología: Se imparten talleres de…" at bounding box center [480, 190] width 456 height 39
click at [684, 196] on link "Ver más" at bounding box center [687, 202] width 49 height 12
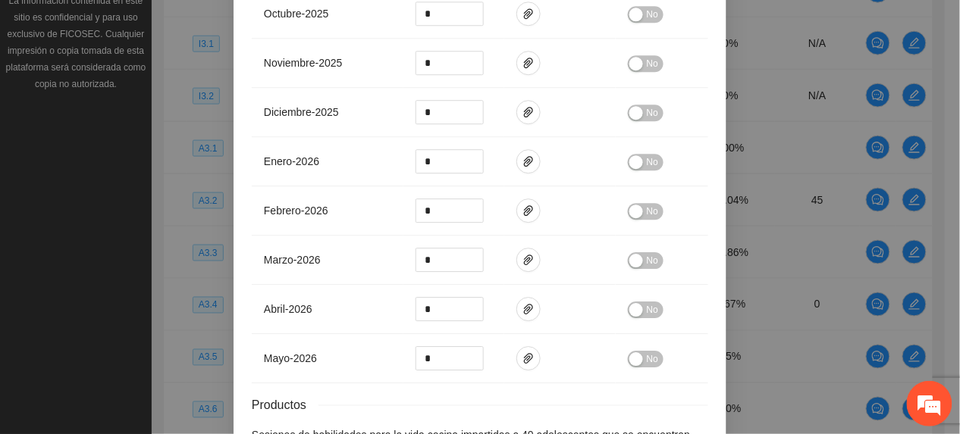
scroll to position [1125, 0]
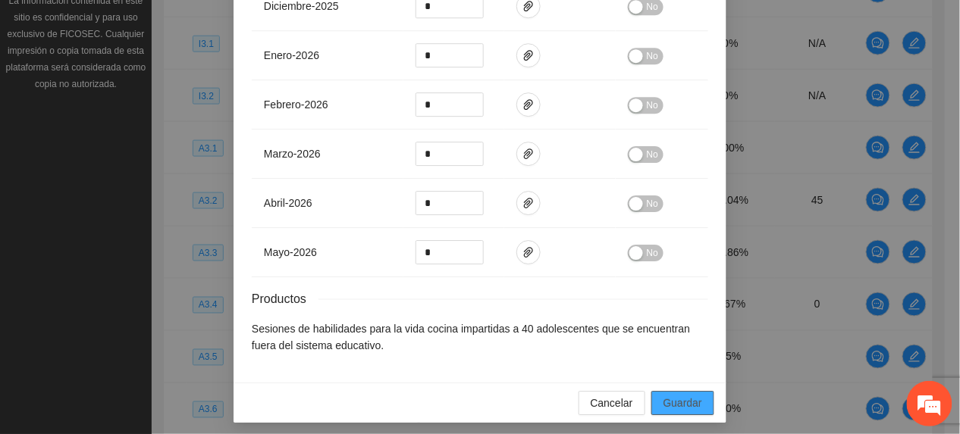
click at [688, 395] on span "Guardar" at bounding box center [682, 403] width 39 height 17
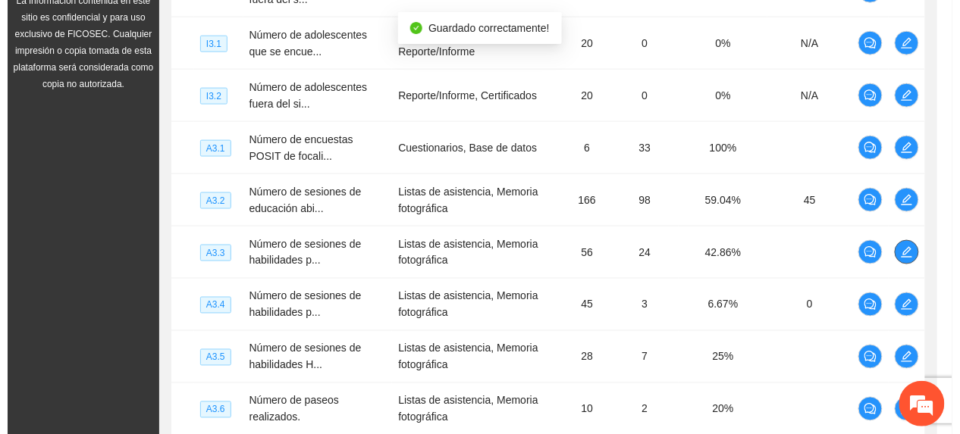
scroll to position [0, 0]
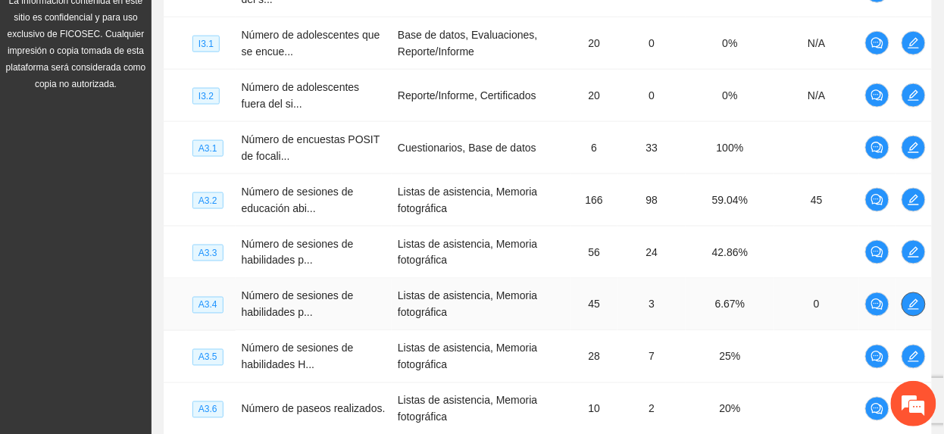
click at [911, 310] on icon "edit" at bounding box center [914, 304] width 11 height 11
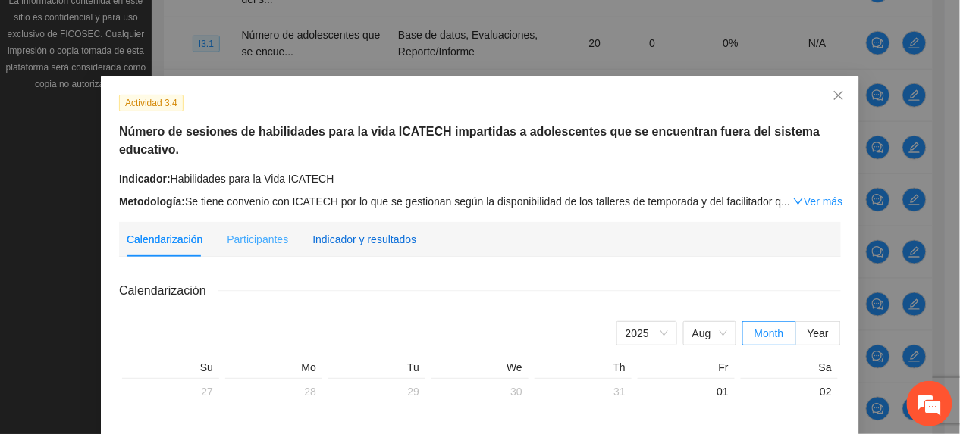
drag, startPoint x: 376, startPoint y: 217, endPoint x: 384, endPoint y: 223, distance: 9.7
click at [377, 231] on div "Indicador y resultados" at bounding box center [364, 239] width 104 height 17
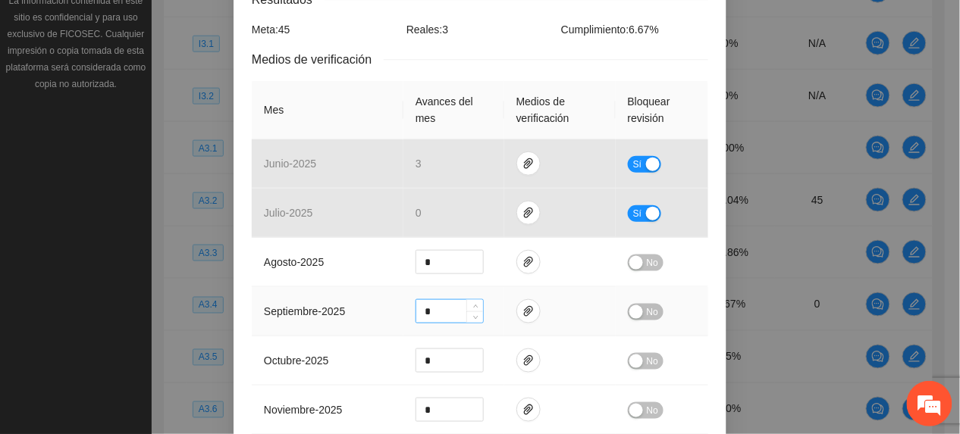
scroll to position [303, 0]
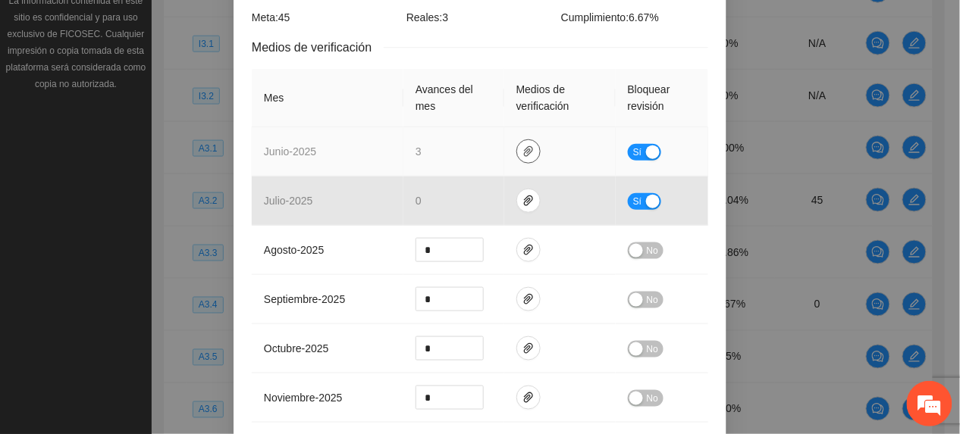
click at [524, 153] on icon "paper-clip" at bounding box center [528, 151] width 9 height 11
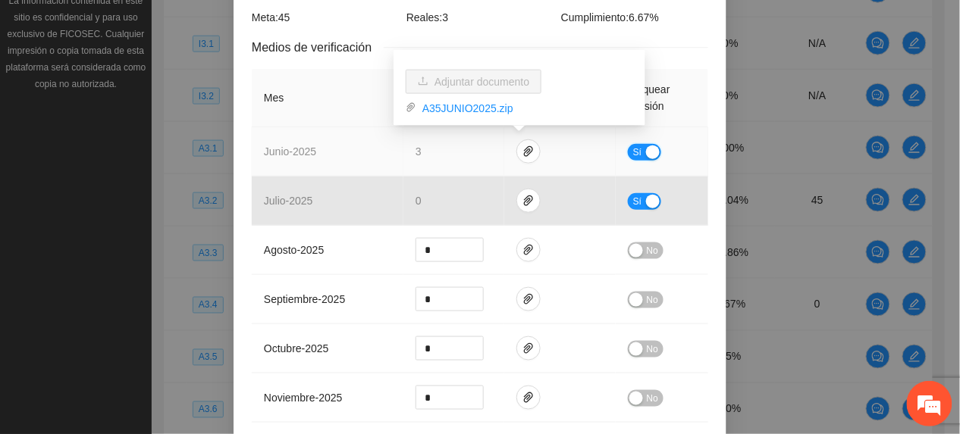
drag, startPoint x: 628, startPoint y: 150, endPoint x: 622, endPoint y: 168, distance: 18.7
click at [633, 152] on span "Sí" at bounding box center [637, 152] width 9 height 17
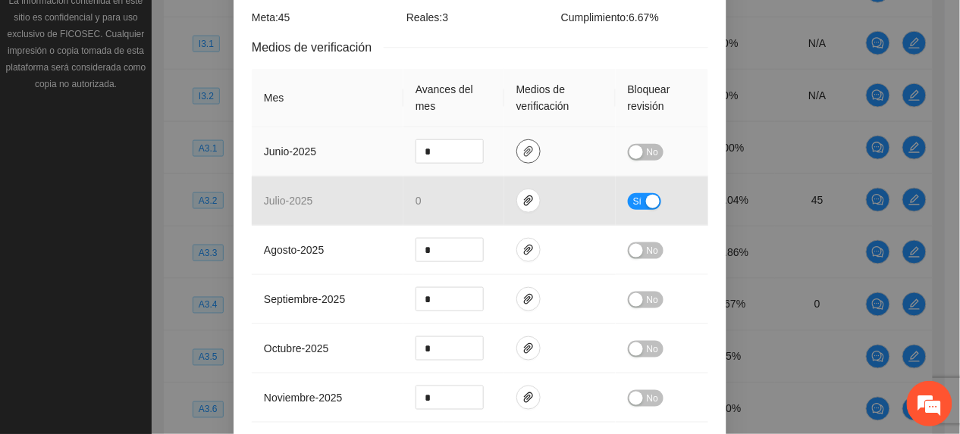
click at [522, 149] on icon "paper-clip" at bounding box center [528, 152] width 12 height 12
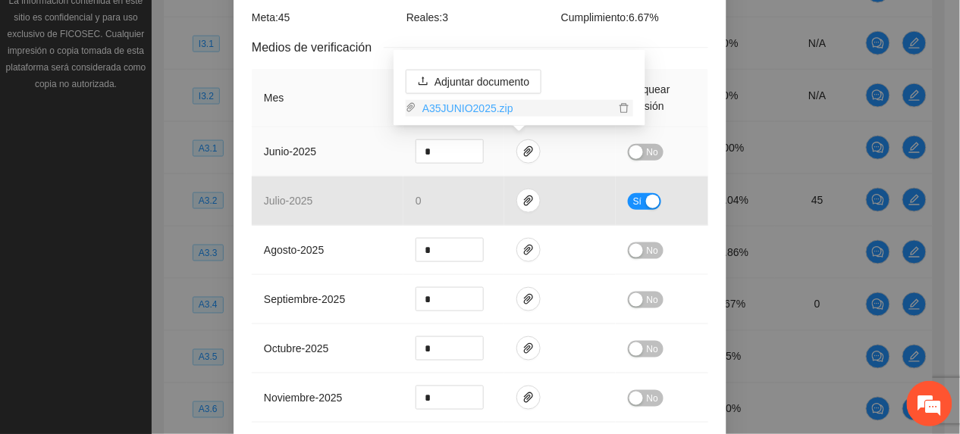
click at [477, 108] on link "A35JUNIO2025.zip" at bounding box center [515, 108] width 199 height 17
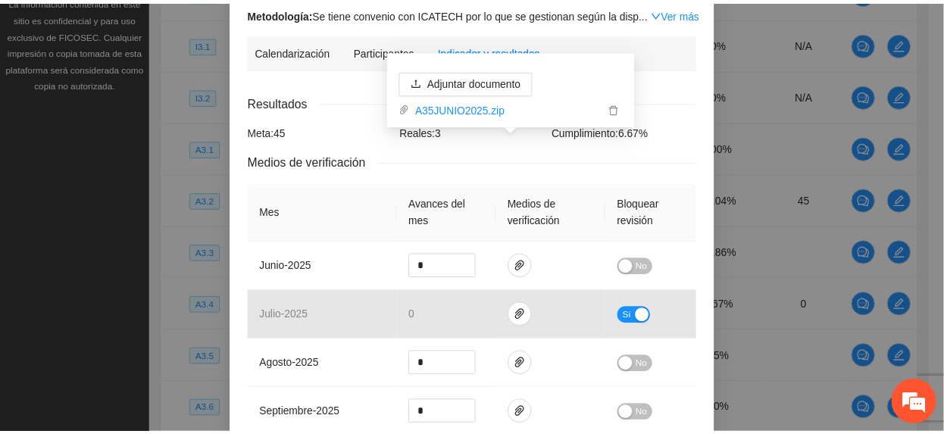
scroll to position [0, 0]
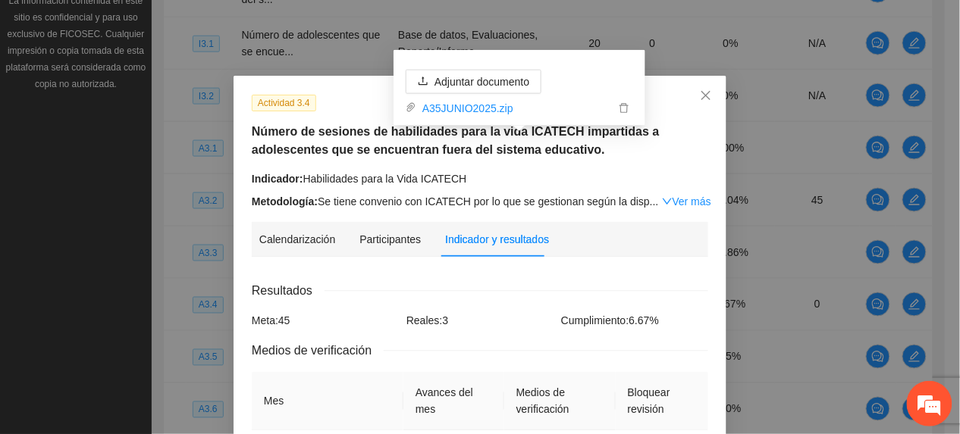
click at [417, 316] on span "Reales: 3" at bounding box center [427, 321] width 42 height 12
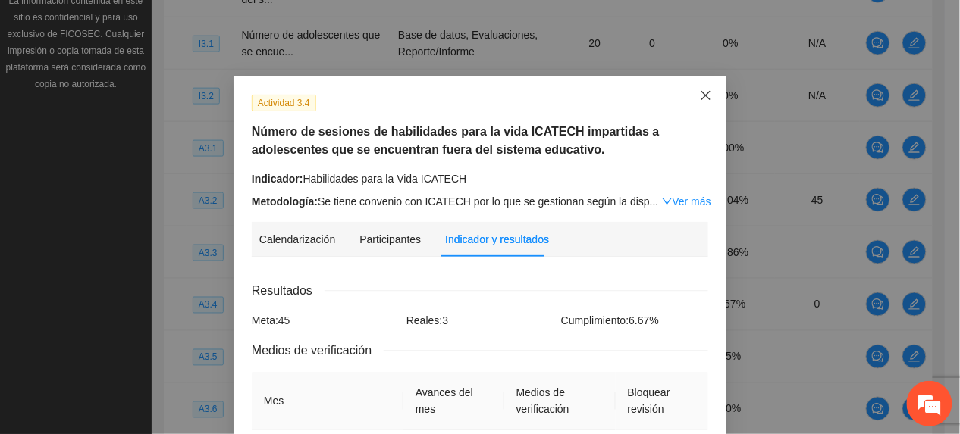
click at [695, 89] on span "Close" at bounding box center [705, 96] width 41 height 41
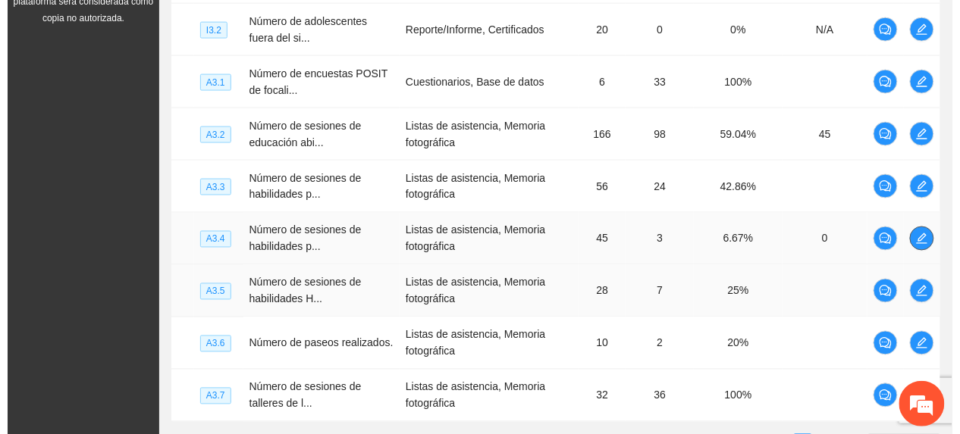
scroll to position [550, 0]
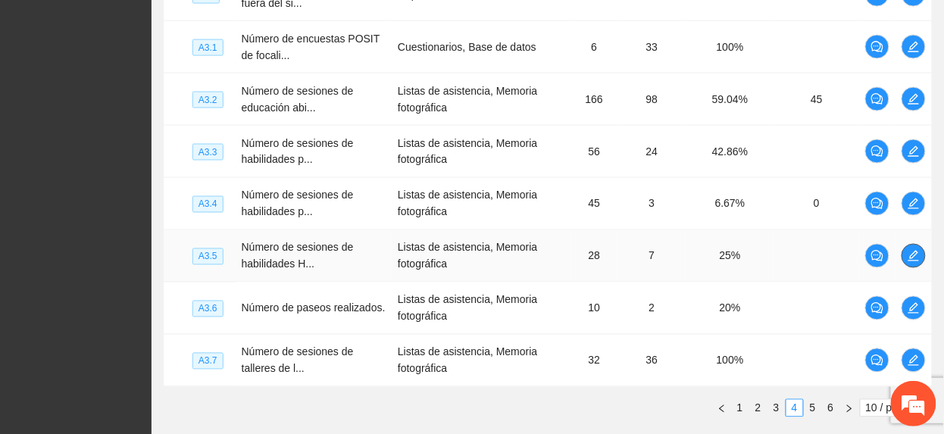
click at [913, 255] on icon "edit" at bounding box center [914, 256] width 12 height 12
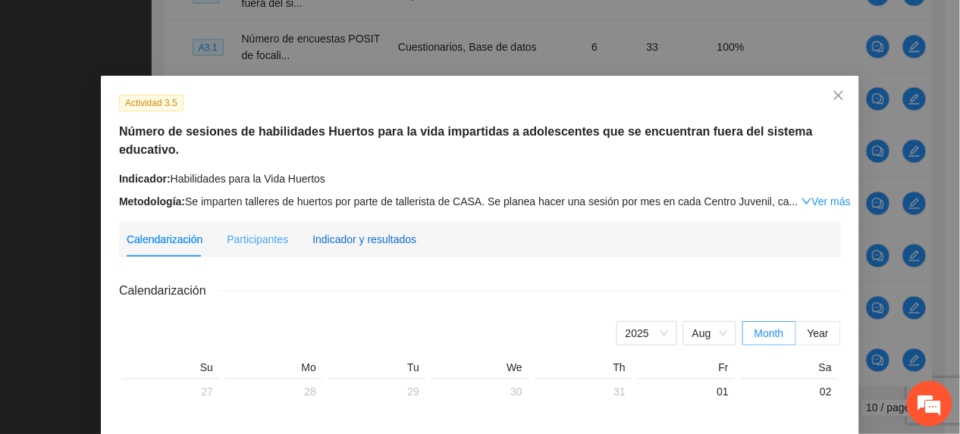
click at [388, 231] on div "Indicador y resultados" at bounding box center [364, 239] width 104 height 17
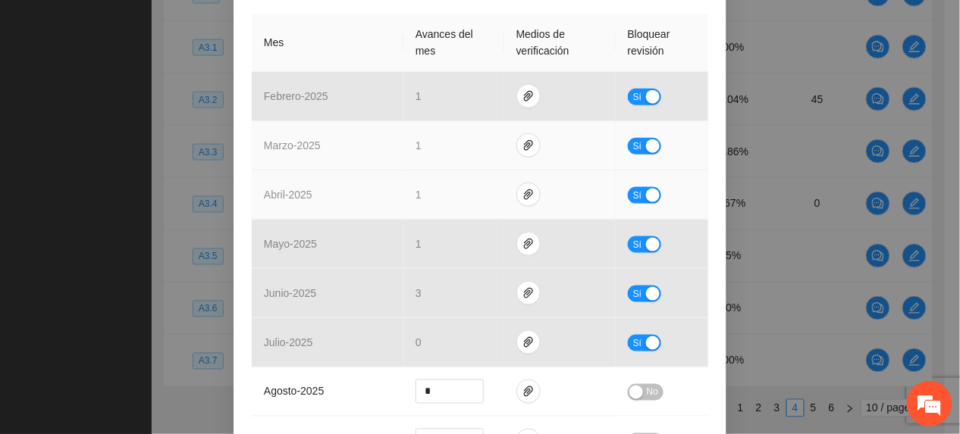
scroll to position [404, 0]
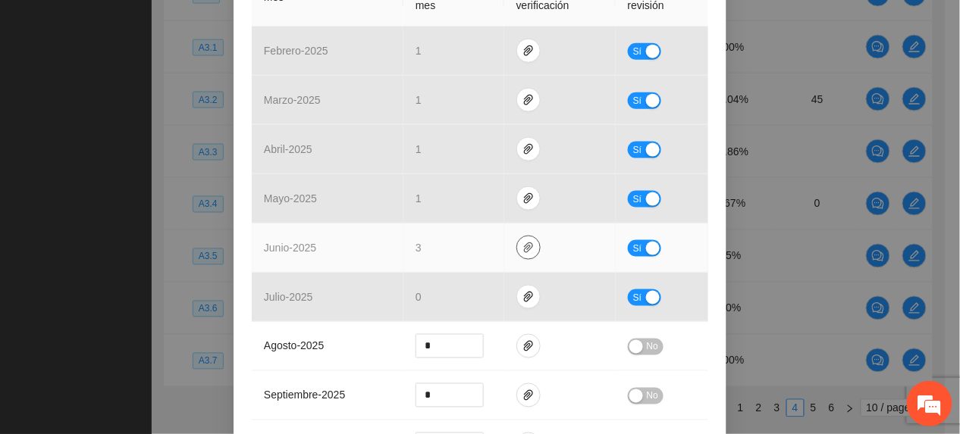
click at [522, 243] on icon "paper-clip" at bounding box center [528, 248] width 12 height 12
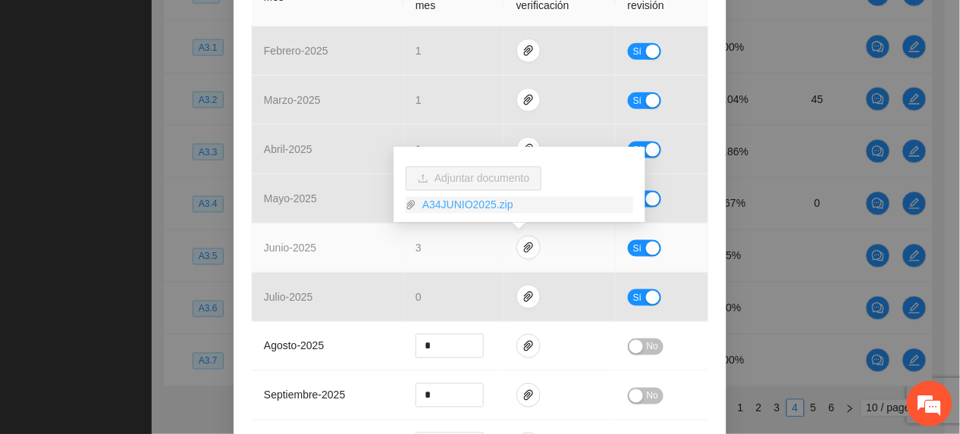
click at [452, 203] on link "A34JUNIO2025.zip" at bounding box center [524, 205] width 217 height 17
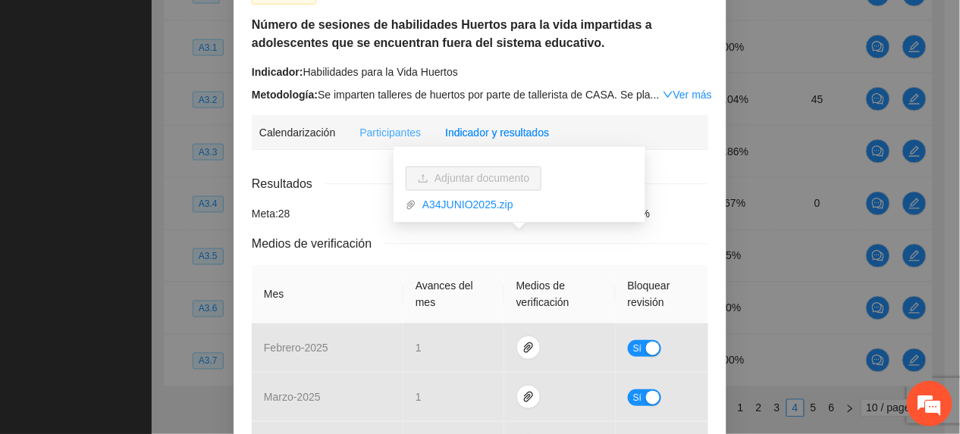
scroll to position [0, 0]
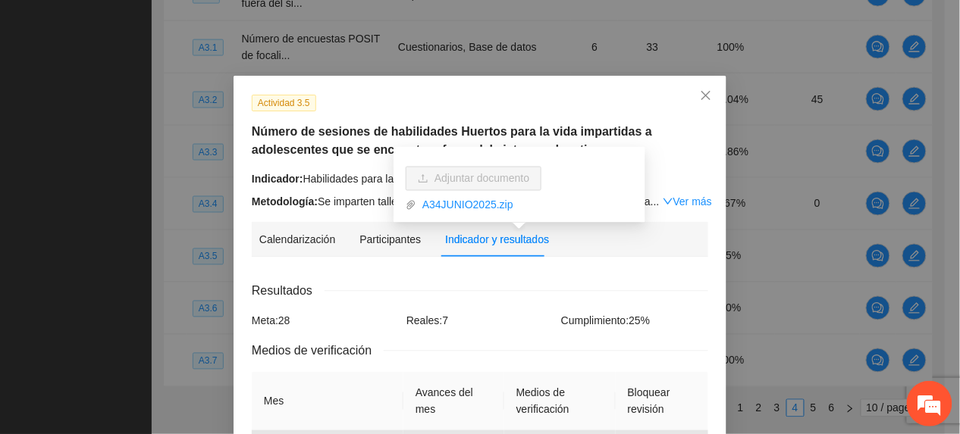
drag, startPoint x: 315, startPoint y: 144, endPoint x: 356, endPoint y: 161, distance: 44.2
click at [316, 144] on h5 "Número de sesiones de habilidades Huertos para la vida impartidas a adolescente…" at bounding box center [480, 141] width 456 height 36
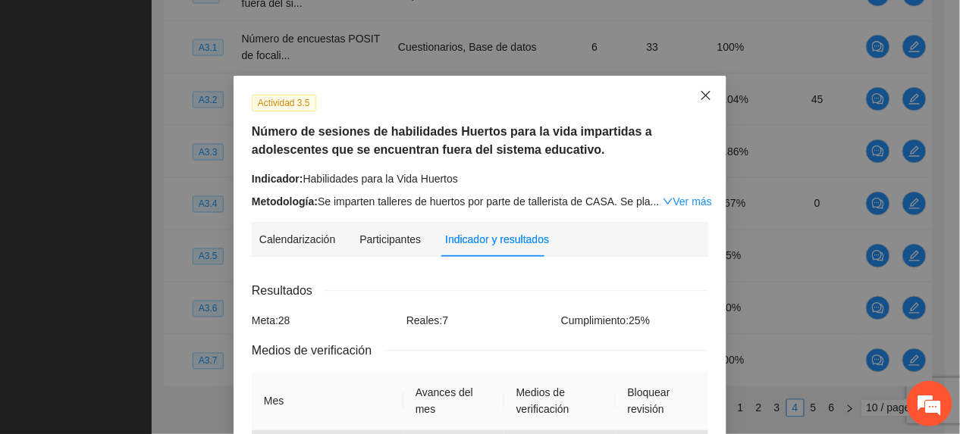
click at [702, 91] on icon "close" at bounding box center [706, 95] width 12 height 12
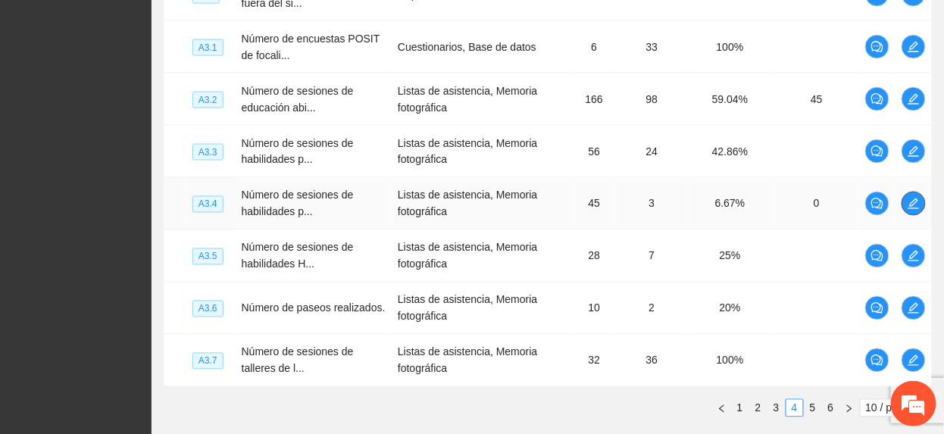
click at [914, 198] on button "button" at bounding box center [914, 204] width 24 height 24
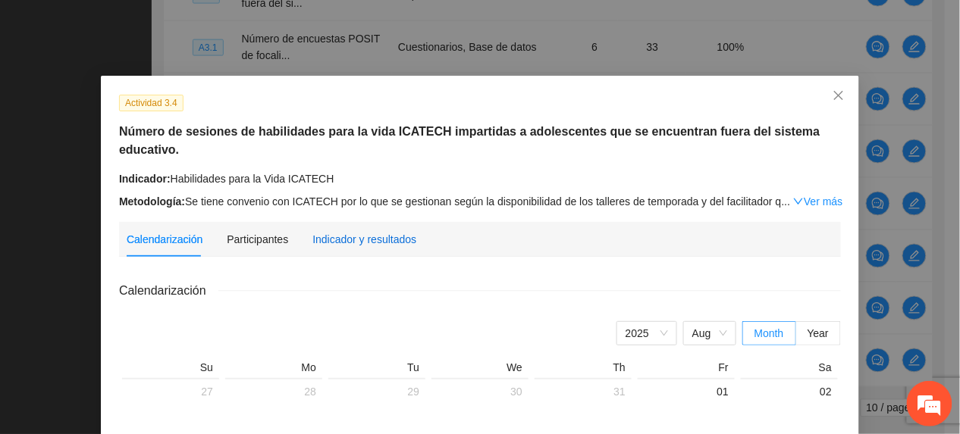
click at [356, 231] on div "Indicador y resultados" at bounding box center [364, 239] width 104 height 17
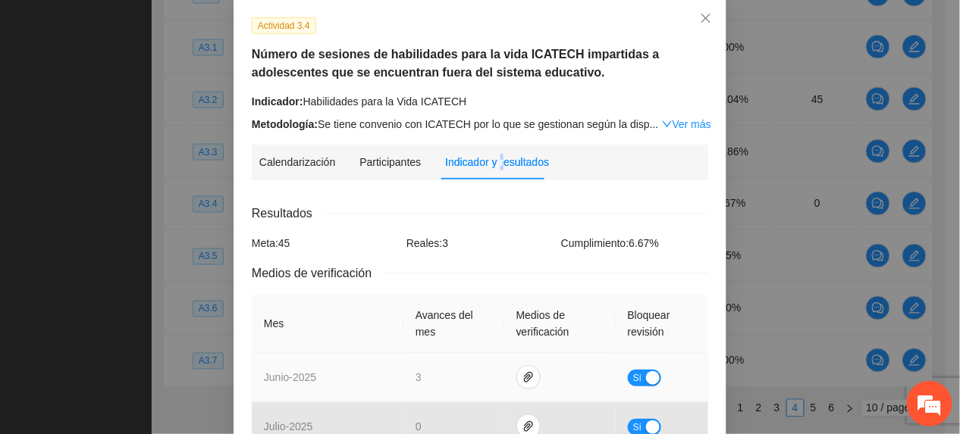
scroll to position [215, 0]
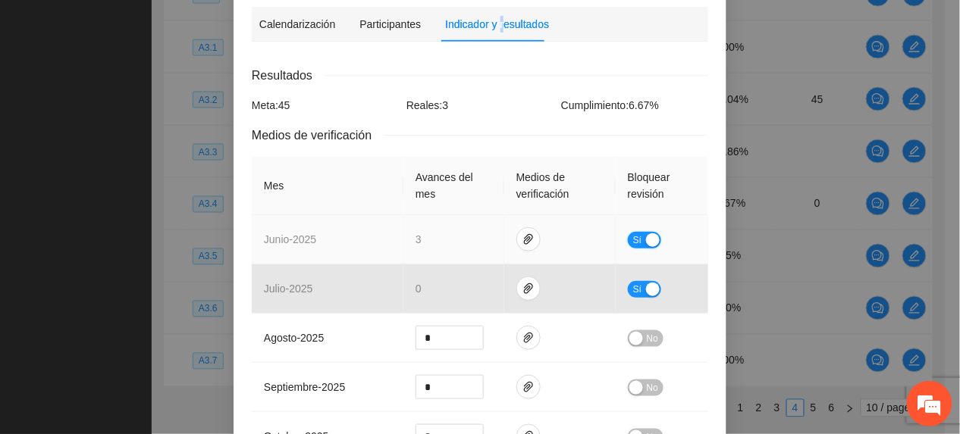
drag, startPoint x: 632, startPoint y: 233, endPoint x: 543, endPoint y: 255, distance: 91.9
click at [633, 235] on span "Sí" at bounding box center [637, 240] width 9 height 17
click at [524, 244] on icon "paper-clip" at bounding box center [528, 239] width 9 height 11
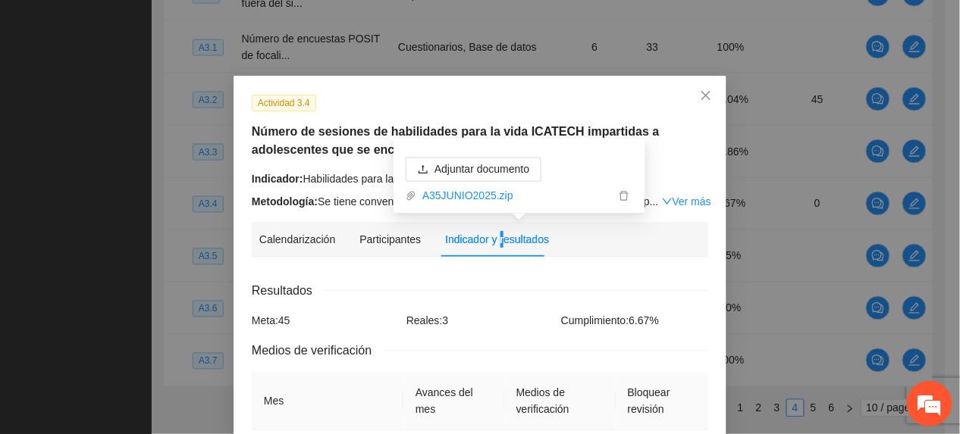
scroll to position [202, 0]
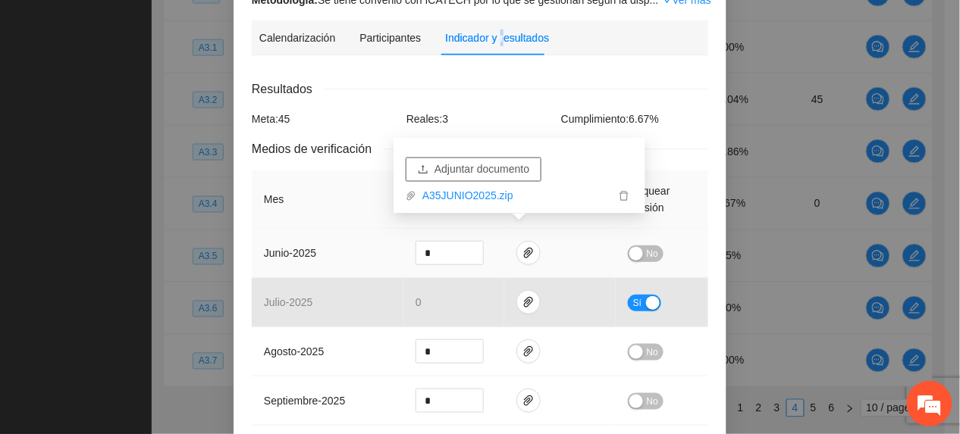
click at [508, 165] on span "Adjuntar documento" at bounding box center [481, 169] width 95 height 17
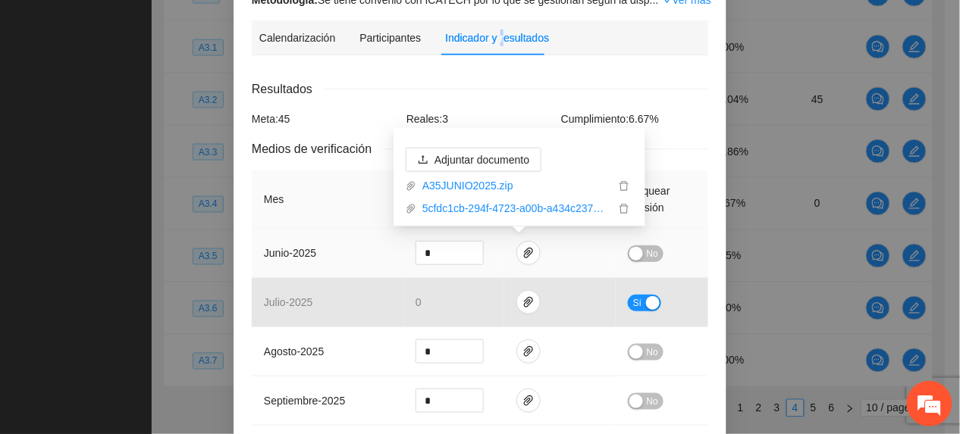
click at [647, 253] on span "No" at bounding box center [652, 254] width 11 height 17
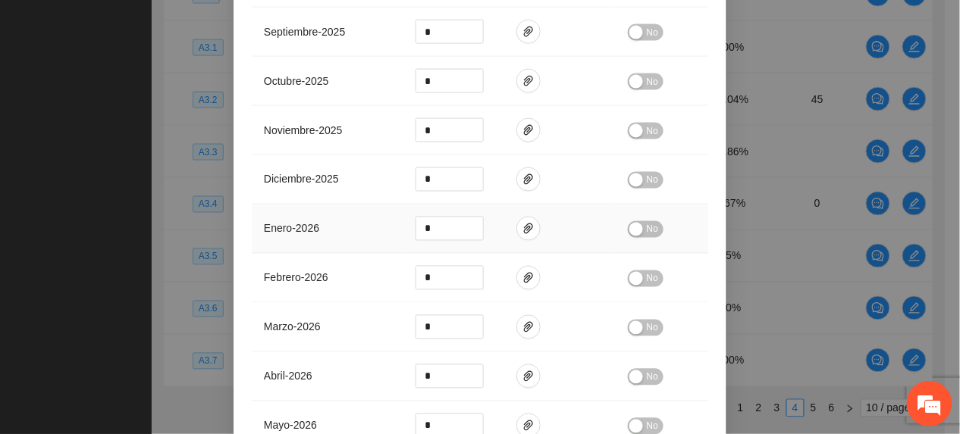
scroll to position [809, 0]
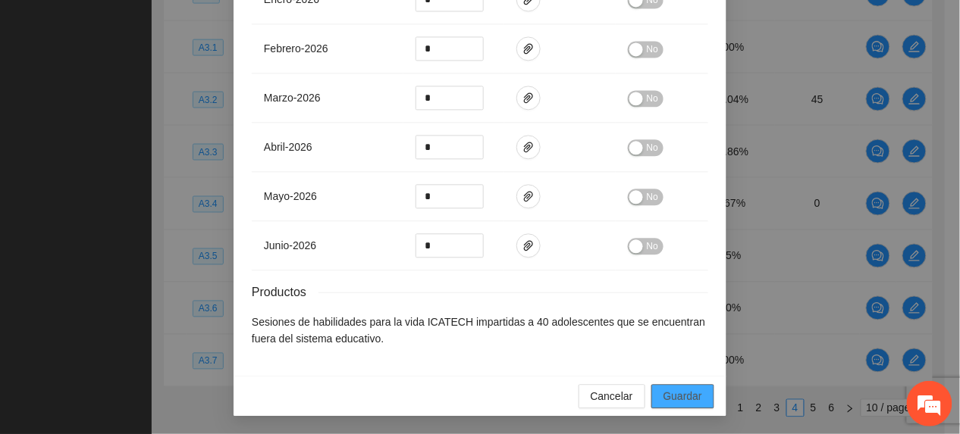
click at [673, 390] on span "Guardar" at bounding box center [682, 396] width 39 height 17
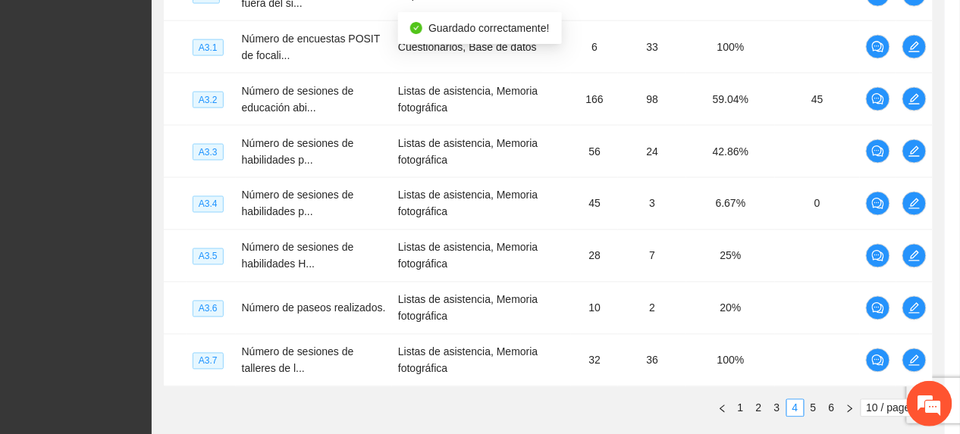
scroll to position [734, 0]
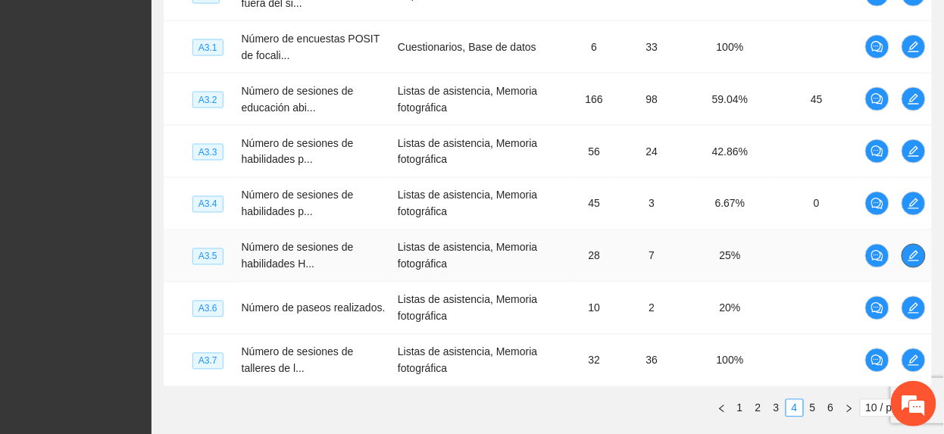
click at [919, 252] on icon "edit" at bounding box center [914, 256] width 12 height 12
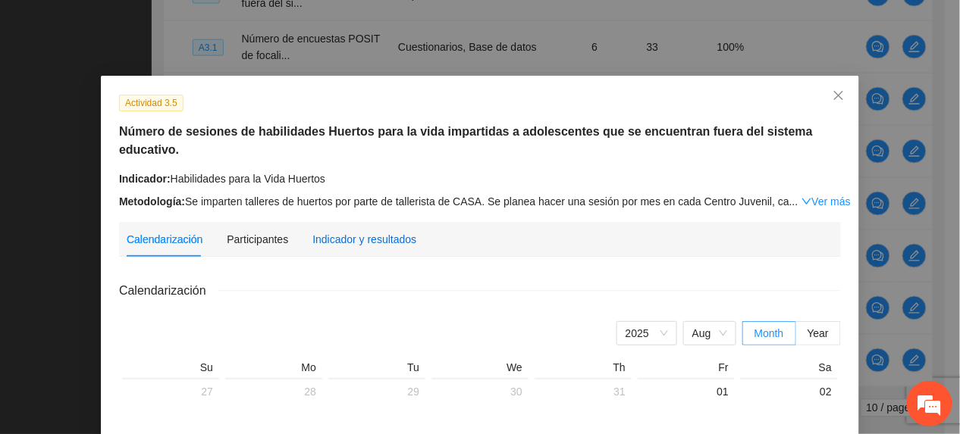
click at [327, 231] on div "Indicador y resultados" at bounding box center [364, 239] width 104 height 17
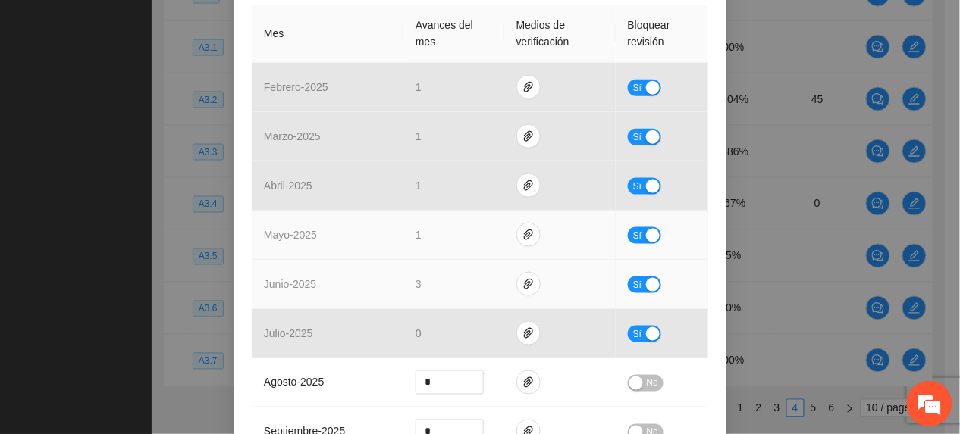
scroll to position [404, 0]
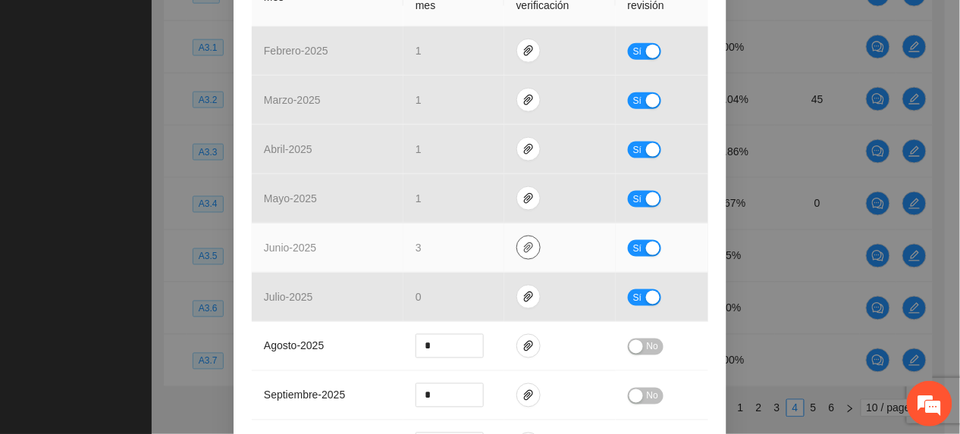
click at [522, 247] on icon "paper-clip" at bounding box center [528, 248] width 12 height 12
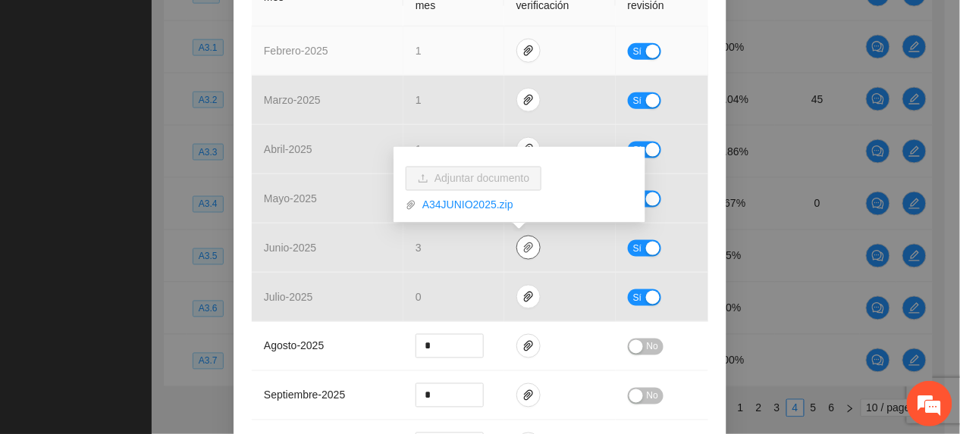
scroll to position [0, 0]
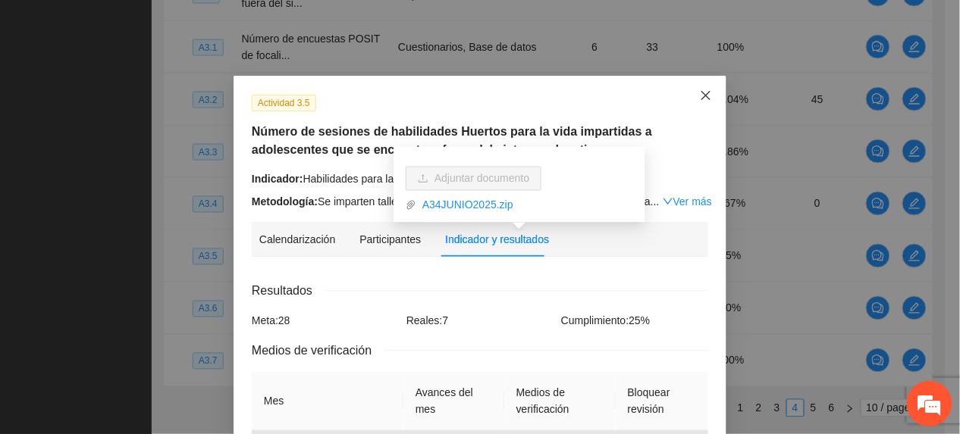
click at [702, 100] on icon "close" at bounding box center [706, 95] width 12 height 12
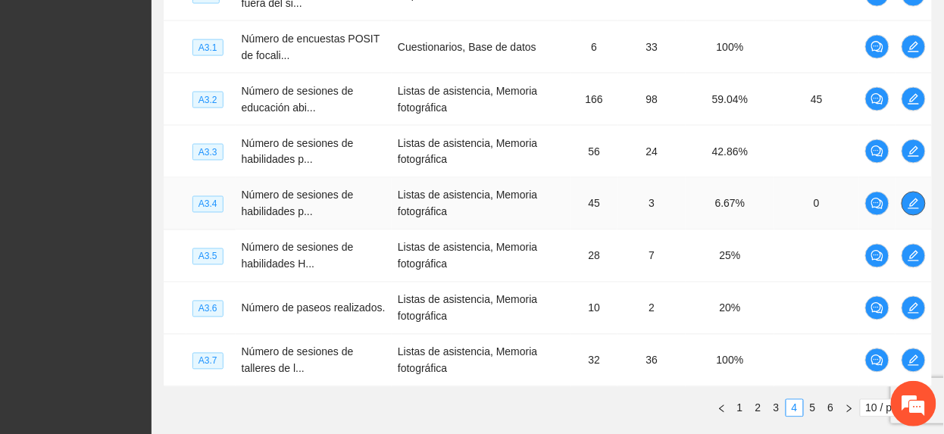
click at [919, 196] on button "button" at bounding box center [914, 204] width 24 height 24
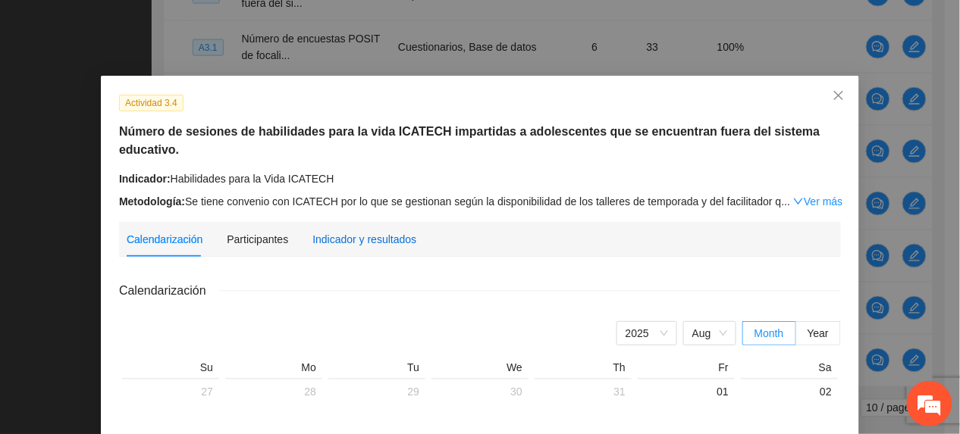
click at [349, 231] on div "Indicador y resultados" at bounding box center [364, 239] width 104 height 17
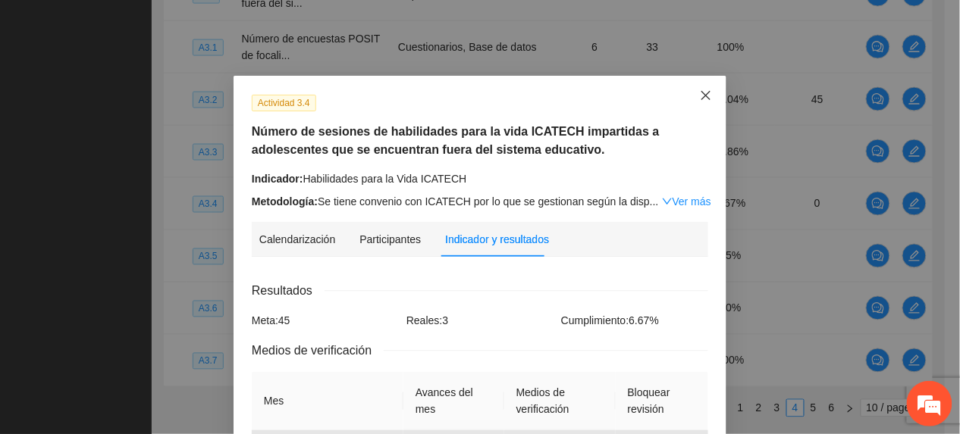
click at [700, 101] on icon "close" at bounding box center [706, 95] width 12 height 12
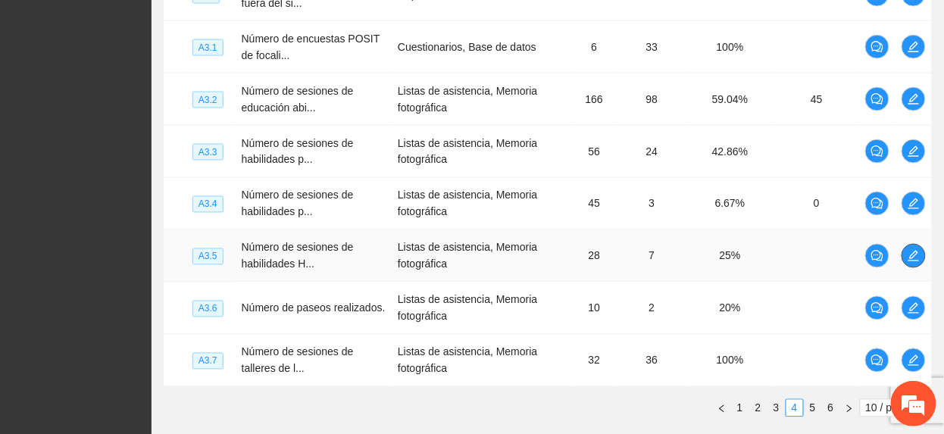
click at [919, 247] on button "button" at bounding box center [914, 256] width 24 height 24
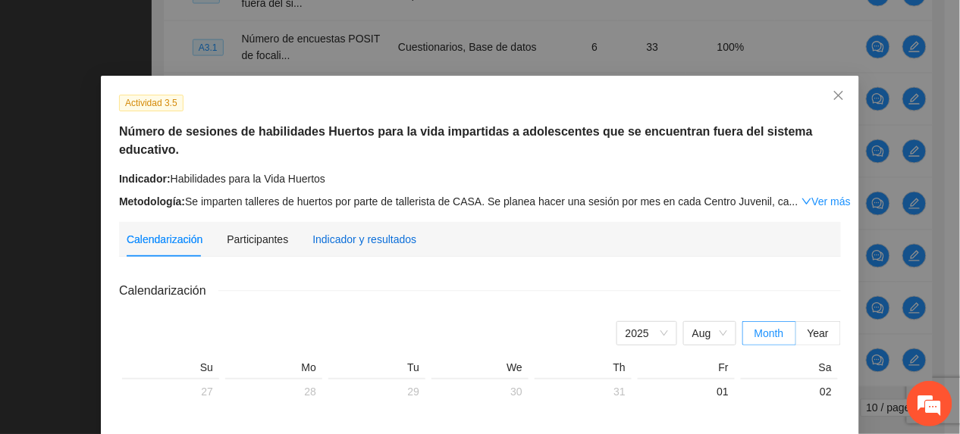
click at [312, 231] on div "Indicador y resultados" at bounding box center [364, 239] width 104 height 17
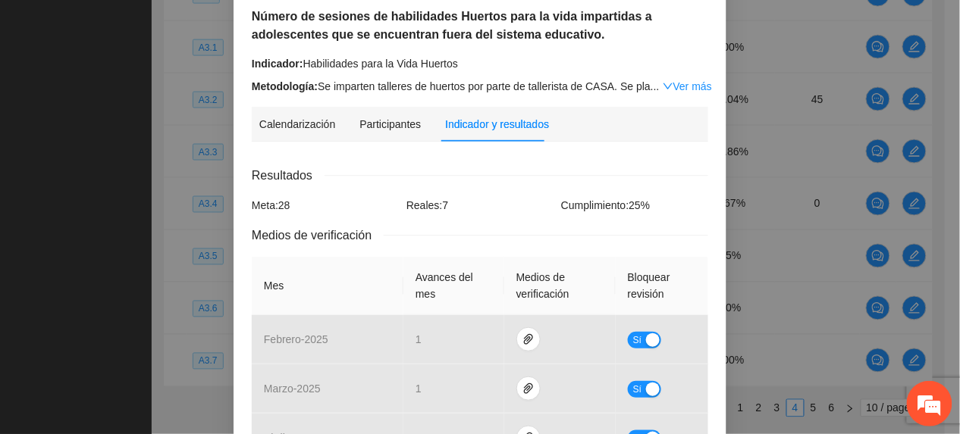
scroll to position [404, 0]
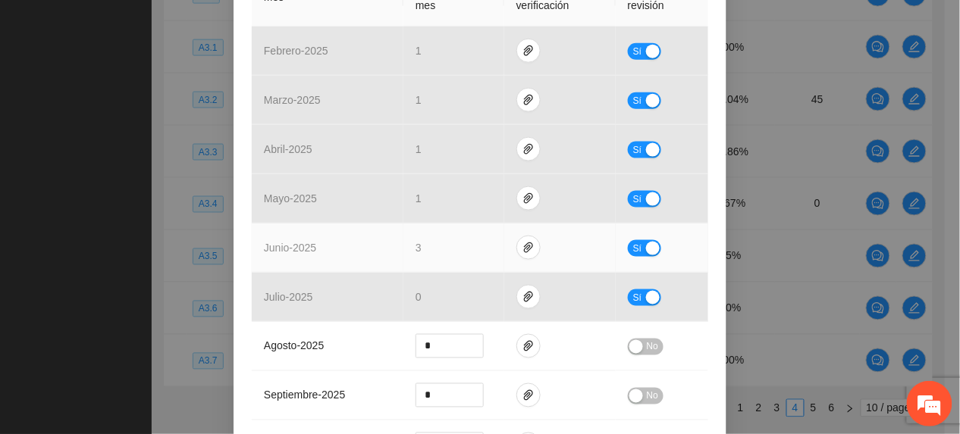
click at [628, 249] on button "Sí" at bounding box center [644, 248] width 33 height 17
click at [525, 240] on button "button" at bounding box center [528, 248] width 24 height 24
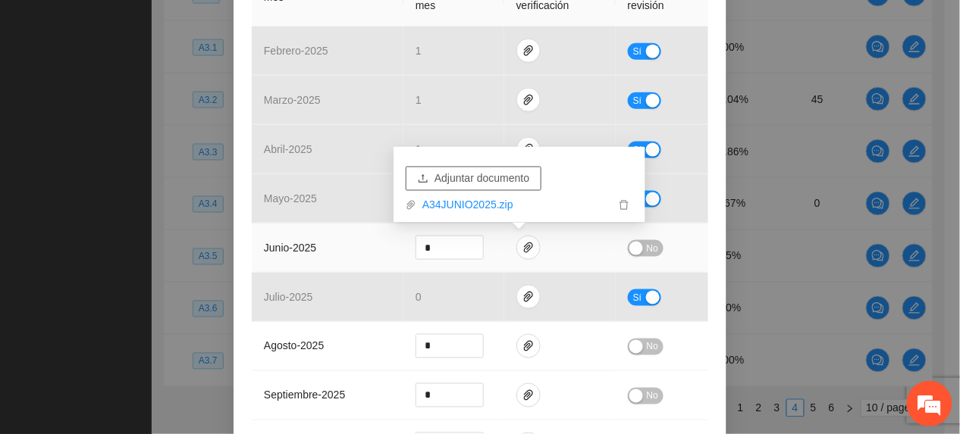
click at [511, 177] on span "Adjuntar documento" at bounding box center [481, 179] width 95 height 17
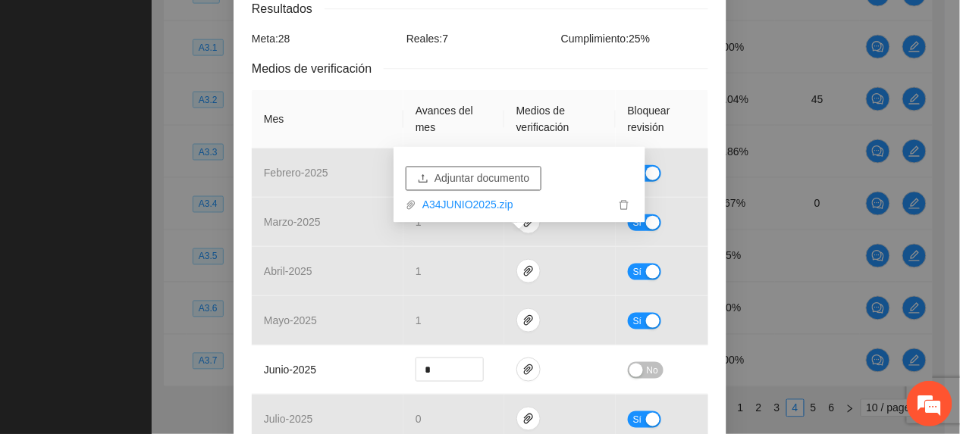
scroll to position [303, 0]
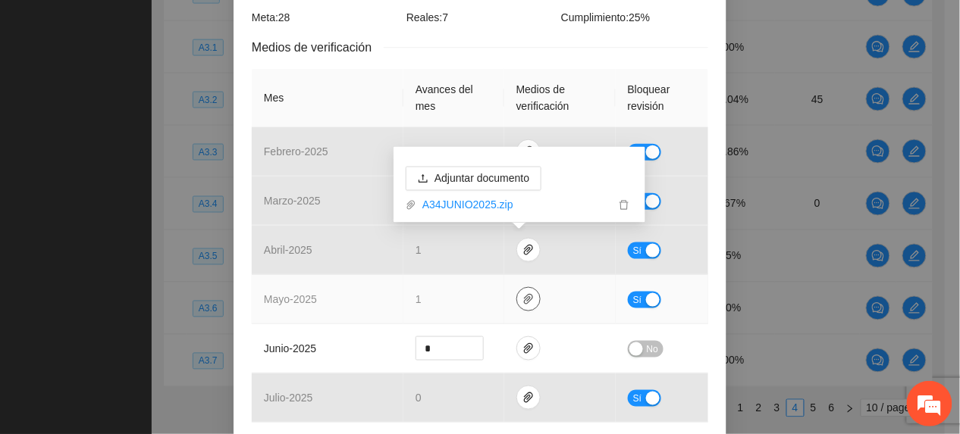
click at [523, 298] on icon "paper-clip" at bounding box center [528, 299] width 12 height 12
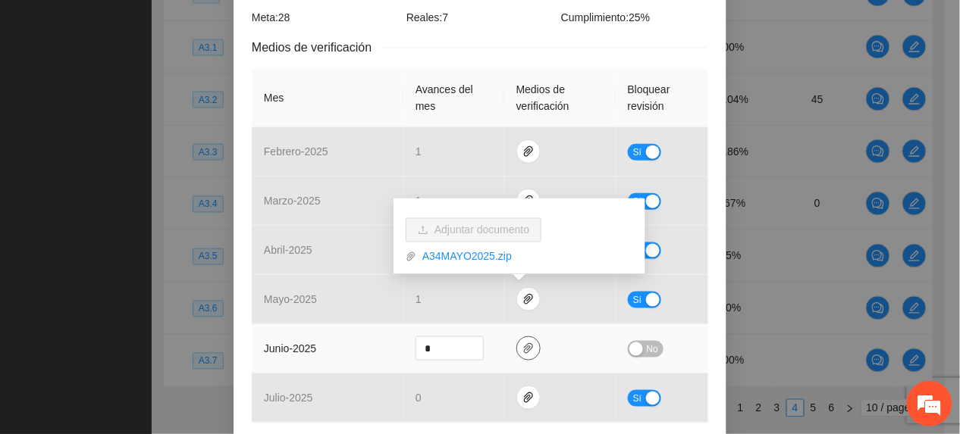
click at [521, 343] on button "button" at bounding box center [528, 349] width 24 height 24
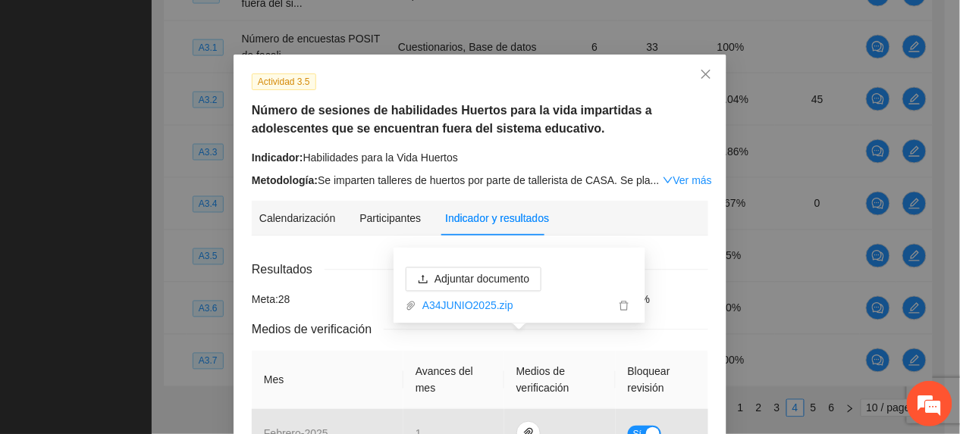
scroll to position [0, 0]
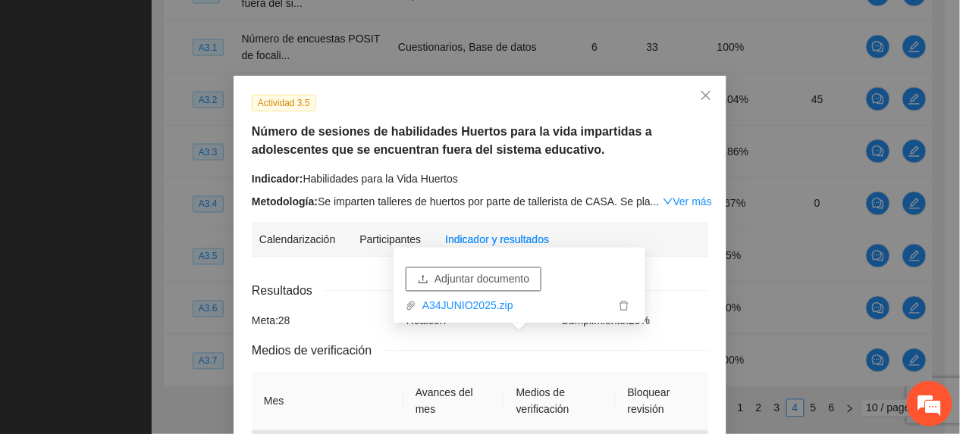
click at [519, 285] on span "Adjuntar documento" at bounding box center [481, 279] width 95 height 17
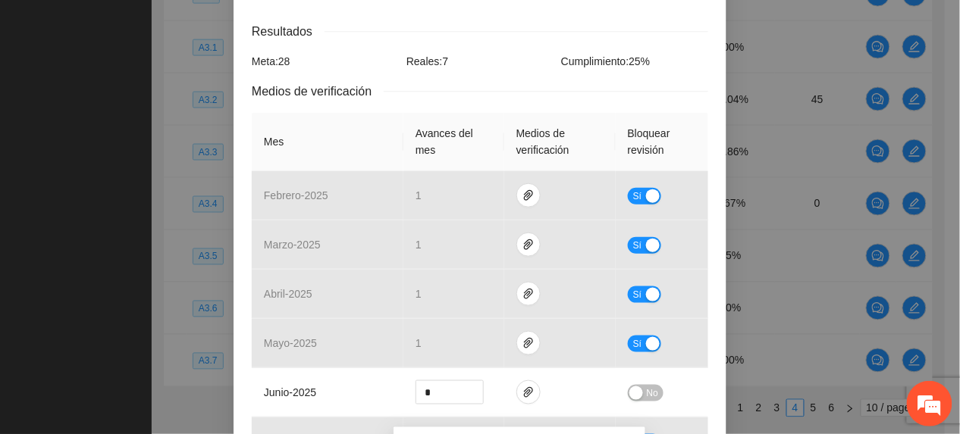
scroll to position [505, 0]
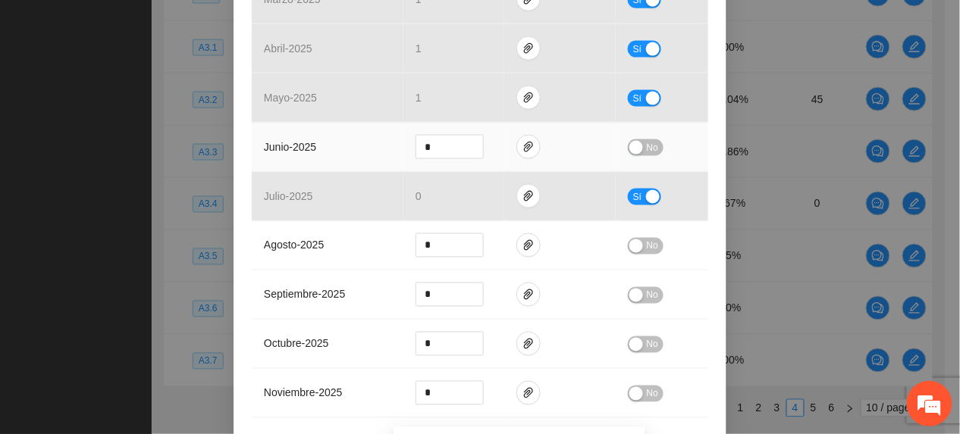
drag, startPoint x: 637, startPoint y: 153, endPoint x: 615, endPoint y: 155, distance: 22.0
click at [626, 158] on td "No" at bounding box center [661, 147] width 92 height 49
click at [522, 150] on icon "paper-clip" at bounding box center [528, 147] width 12 height 12
drag, startPoint x: 646, startPoint y: 152, endPoint x: 634, endPoint y: 136, distance: 20.0
click at [647, 150] on span "No" at bounding box center [652, 147] width 11 height 17
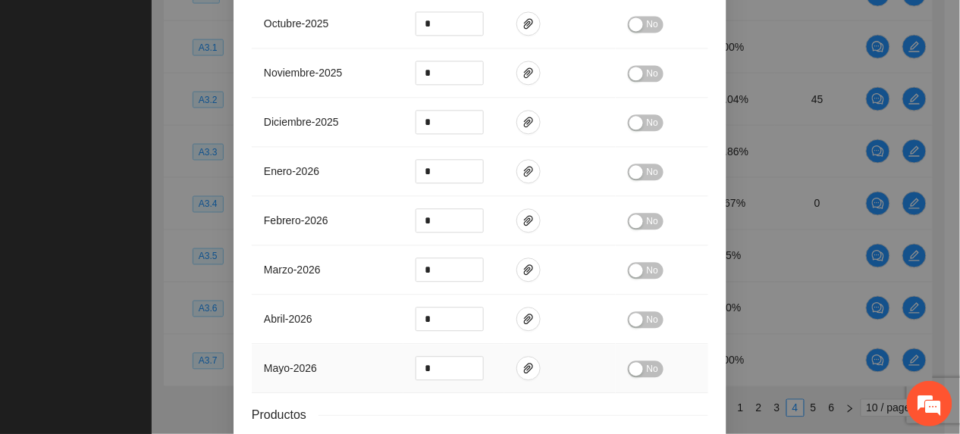
scroll to position [958, 0]
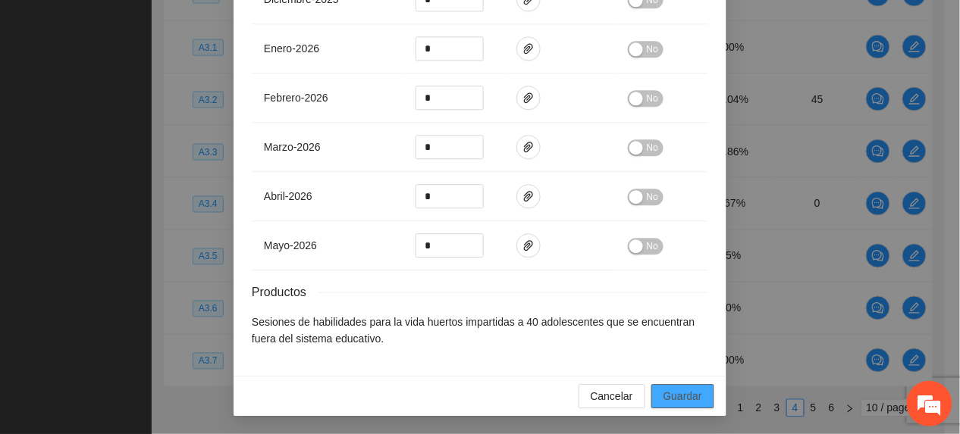
click at [669, 400] on span "Guardar" at bounding box center [682, 396] width 39 height 17
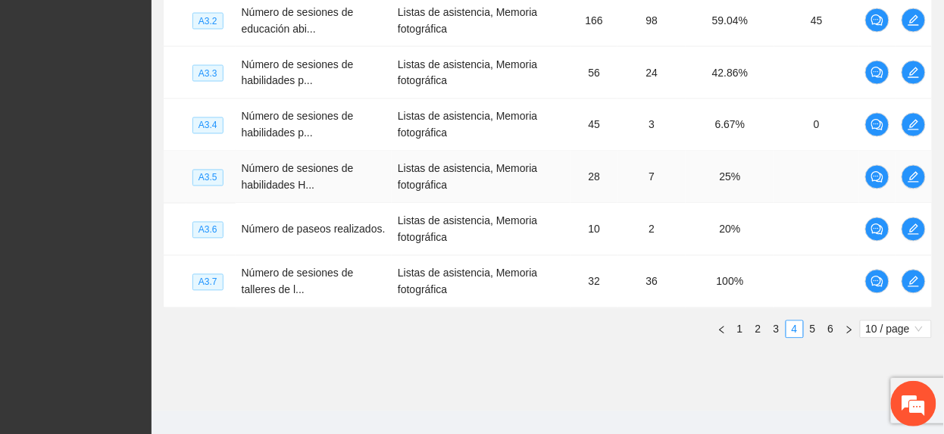
scroll to position [652, 0]
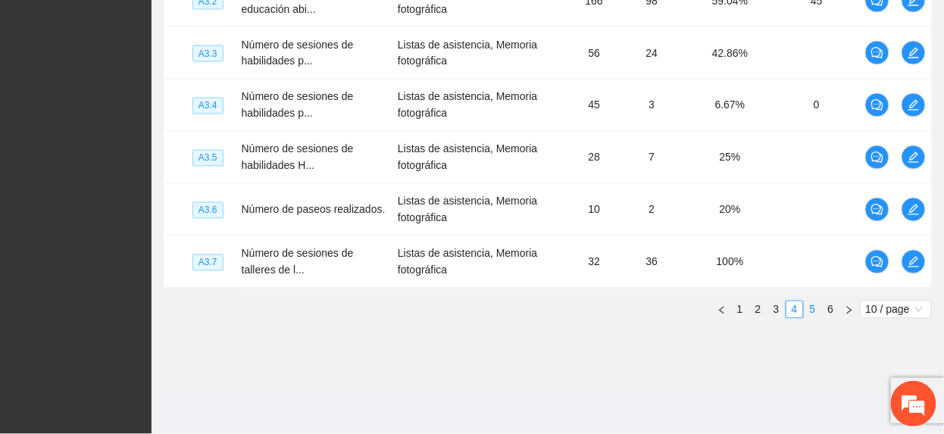
click at [813, 301] on li "5" at bounding box center [813, 310] width 18 height 18
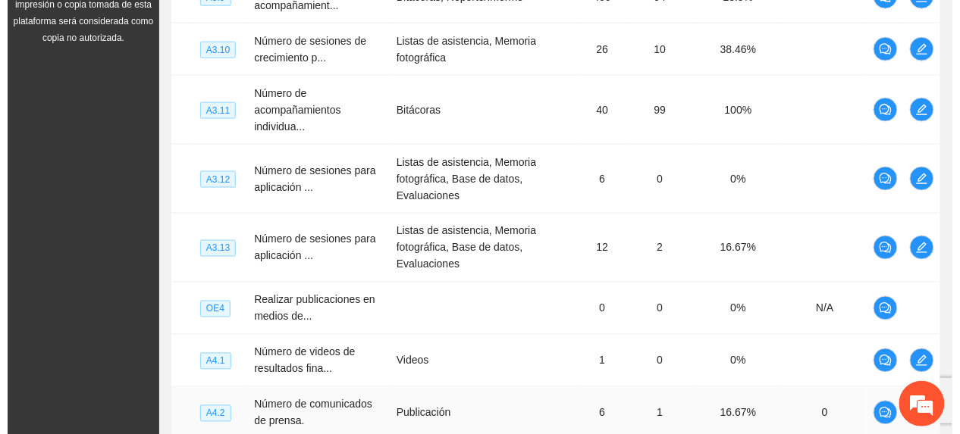
scroll to position [449, 0]
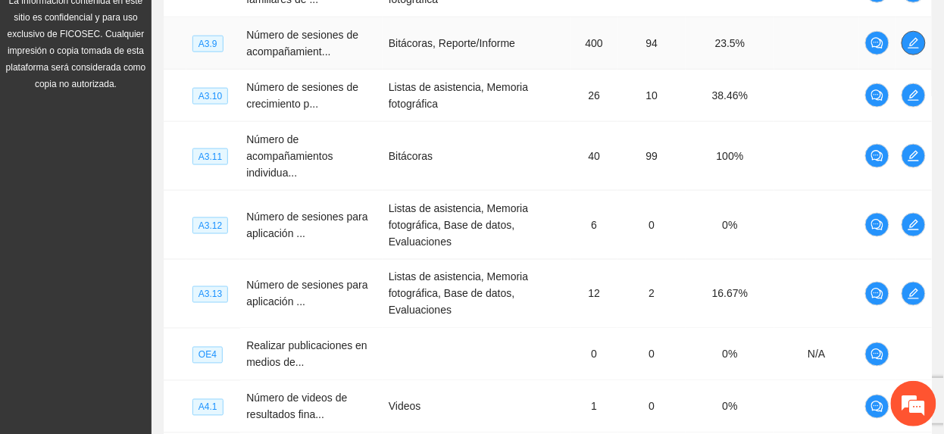
click at [917, 49] on button "button" at bounding box center [914, 43] width 24 height 24
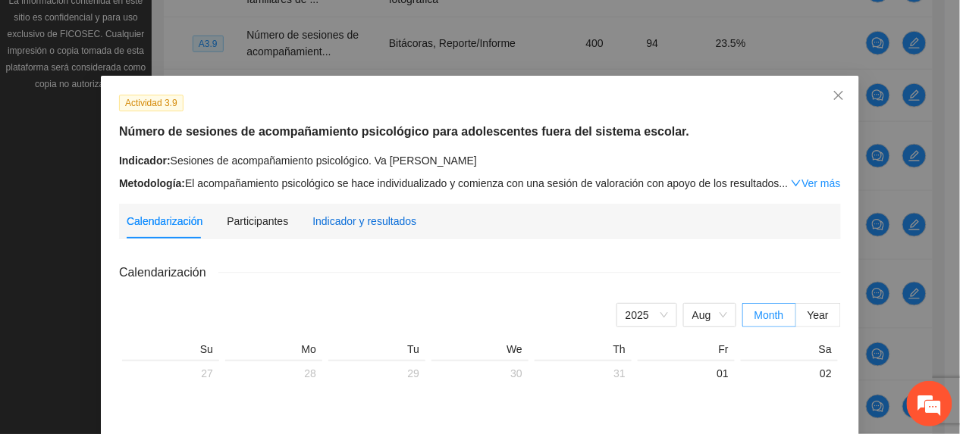
click at [377, 213] on div "Indicador y resultados" at bounding box center [364, 221] width 104 height 17
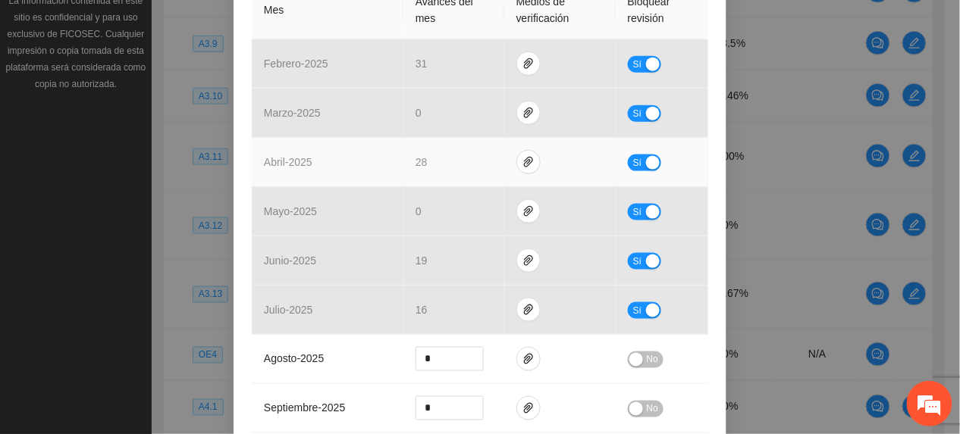
scroll to position [505, 0]
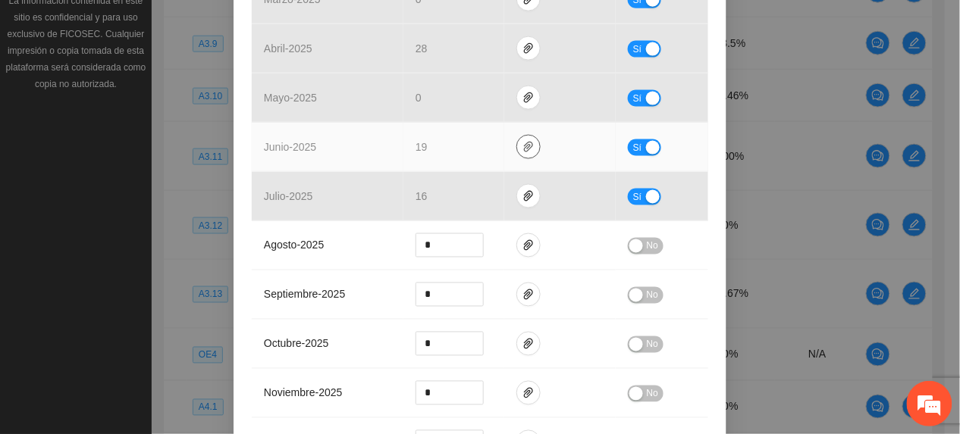
click at [522, 142] on icon "paper-clip" at bounding box center [528, 147] width 12 height 12
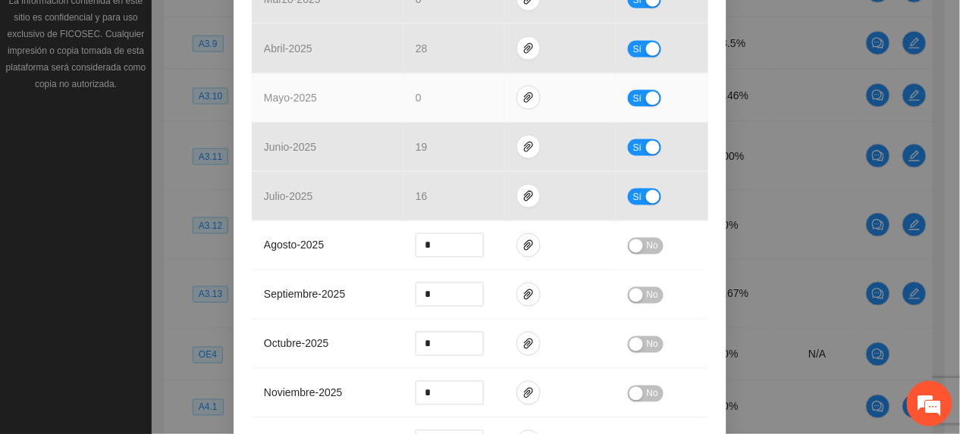
click at [359, 111] on td "mayo - 2025" at bounding box center [328, 98] width 152 height 49
click at [522, 88] on button "button" at bounding box center [528, 98] width 24 height 24
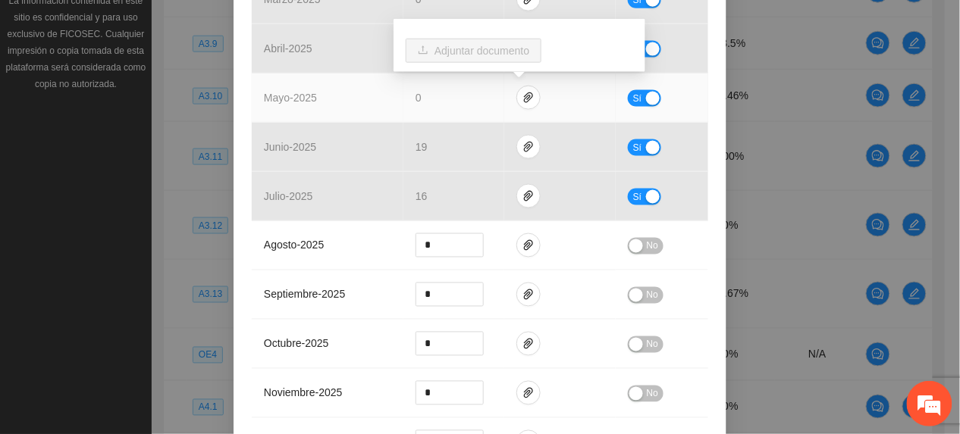
click at [633, 97] on span "Sí" at bounding box center [637, 98] width 9 height 17
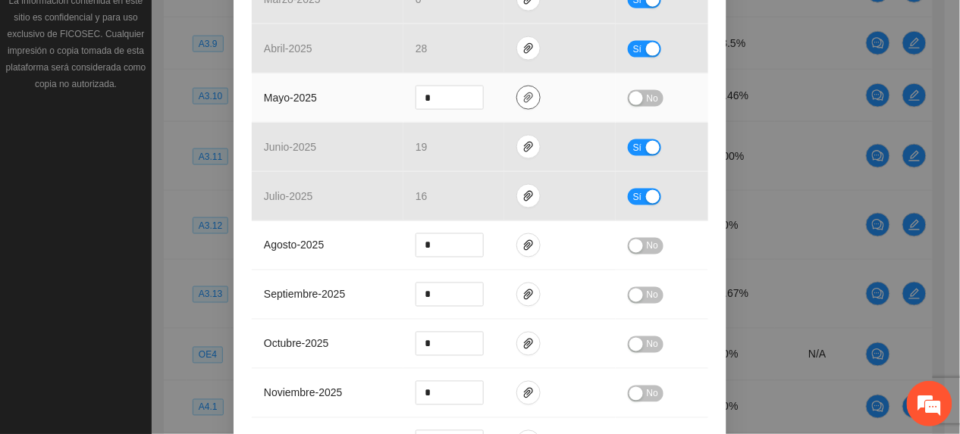
click at [525, 98] on icon "paper-clip" at bounding box center [528, 98] width 12 height 12
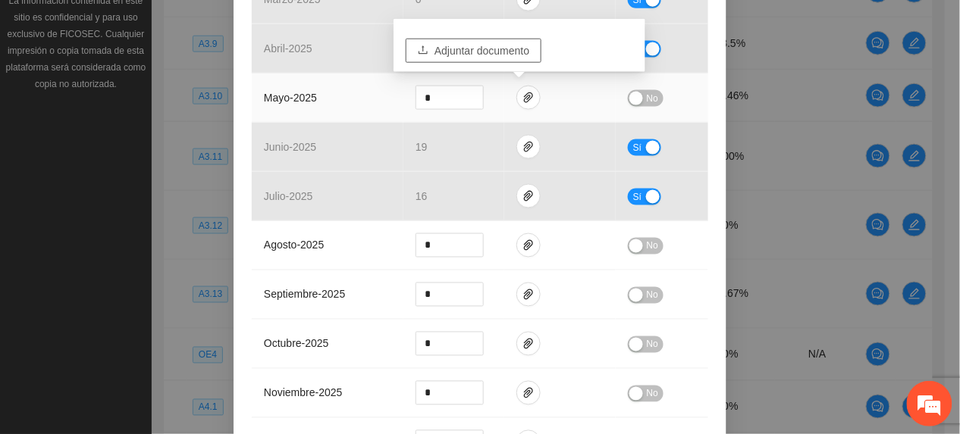
click at [428, 52] on button "Adjuntar documento" at bounding box center [474, 51] width 136 height 24
click at [507, 52] on span "Adjuntar documento" at bounding box center [481, 50] width 95 height 17
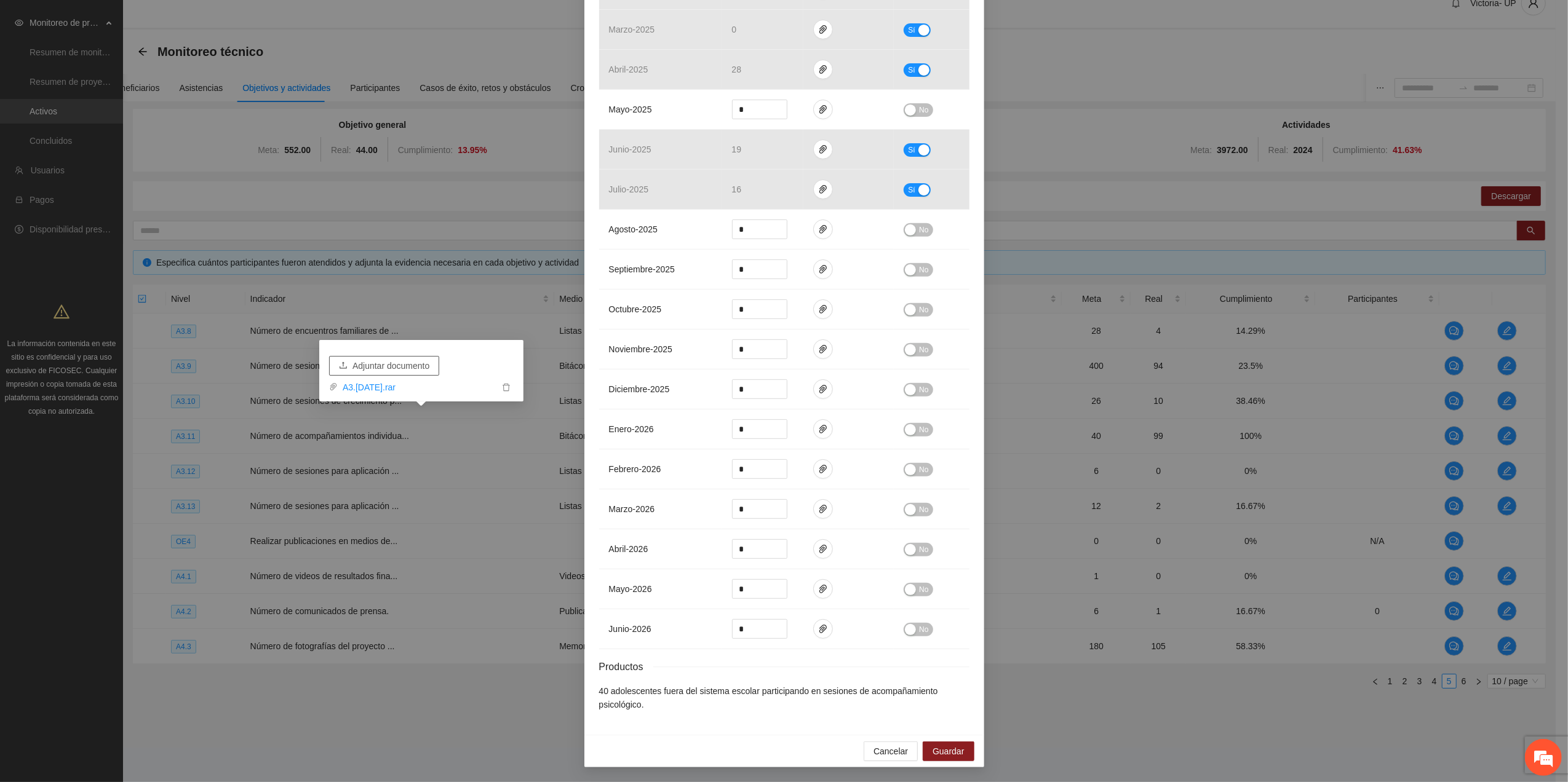
scroll to position [389, 0]
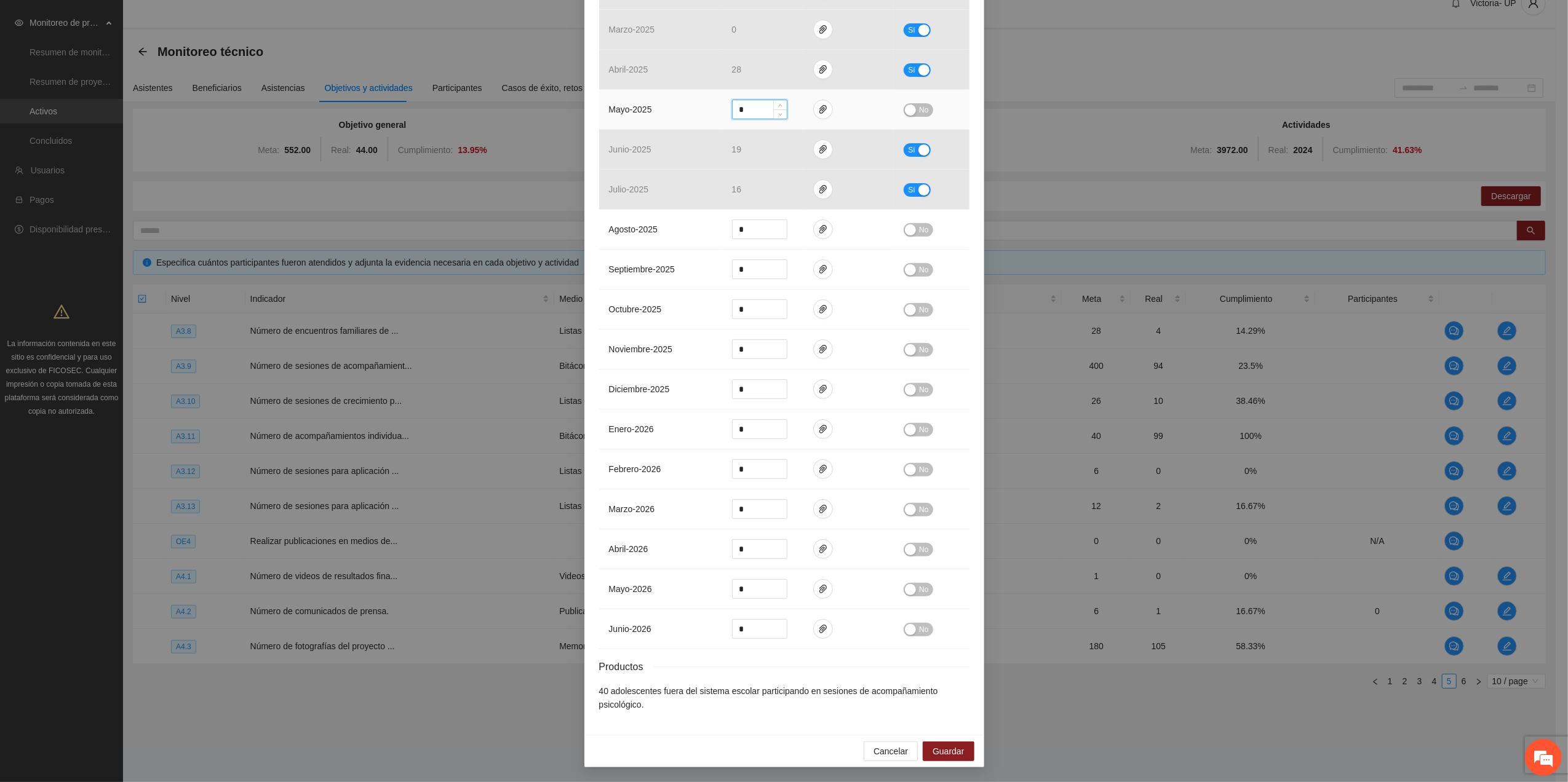
drag, startPoint x: 748, startPoint y: 103, endPoint x: 610, endPoint y: 101, distance: 138.0
click at [610, 101] on tr "mayo - 2025 * No" at bounding box center [784, 110] width 370 height 40
type input "**"
drag, startPoint x: 916, startPoint y: 106, endPoint x: 794, endPoint y: 181, distance: 143.2
click at [778, 108] on span "No" at bounding box center [923, 110] width 9 height 14
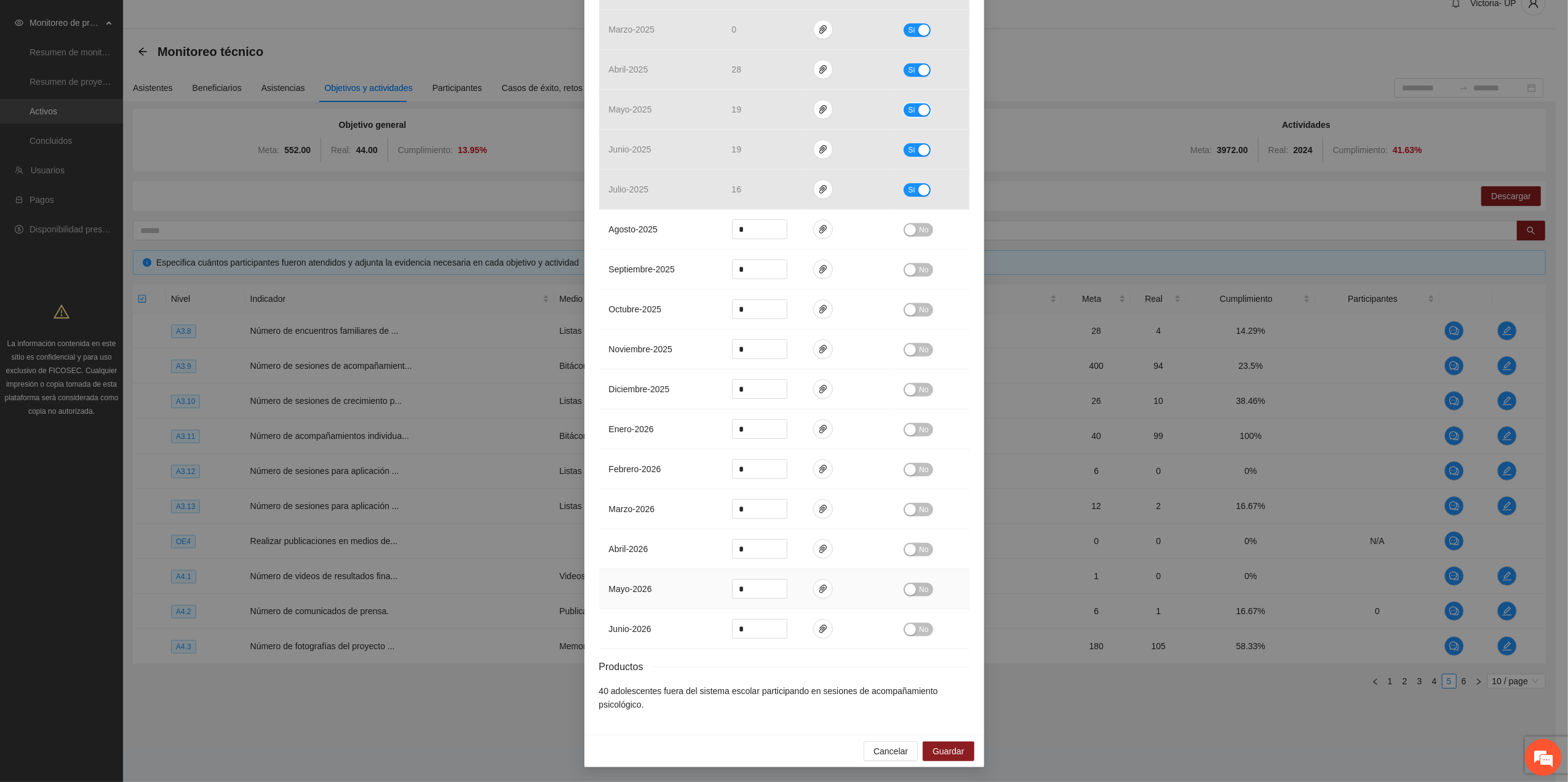
scroll to position [388, 0]
drag, startPoint x: 943, startPoint y: 749, endPoint x: 937, endPoint y: 753, distance: 7.2
click at [778, 352] on span "Guardar" at bounding box center [948, 751] width 32 height 14
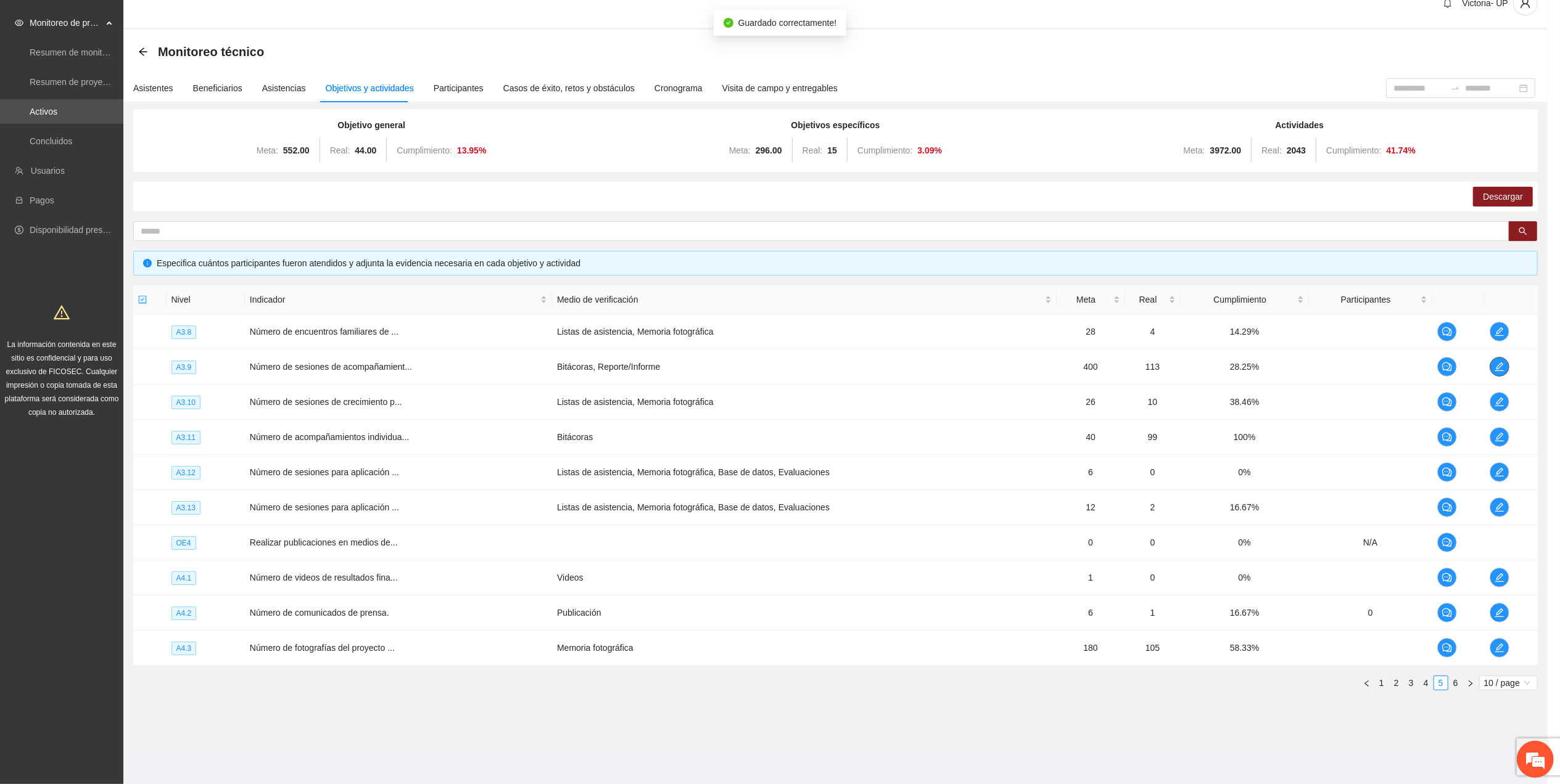
scroll to position [0, 0]
